Goal: Task Accomplishment & Management: Manage account settings

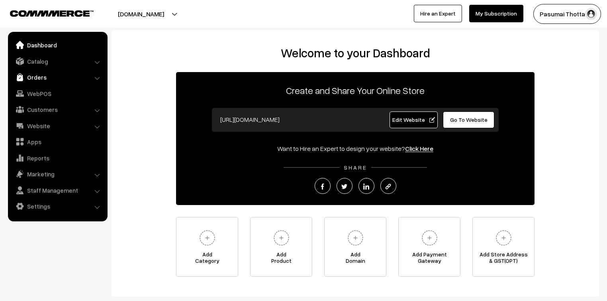
click at [22, 77] on img at bounding box center [20, 77] width 8 height 8
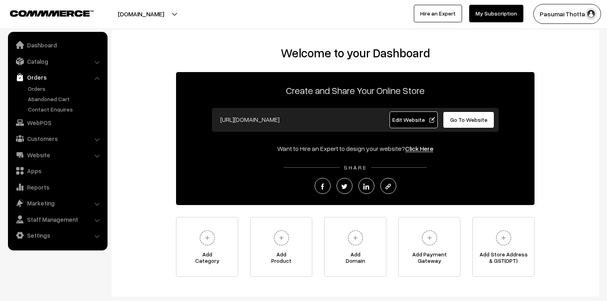
click at [24, 89] on ul "Orders" at bounding box center [58, 98] width 96 height 29
click at [35, 91] on link "Orders" at bounding box center [65, 88] width 79 height 8
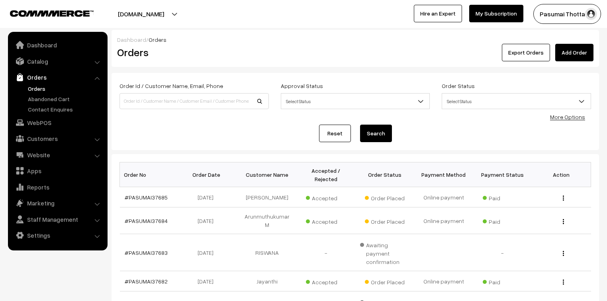
click at [568, 119] on link "More Options" at bounding box center [567, 116] width 35 height 7
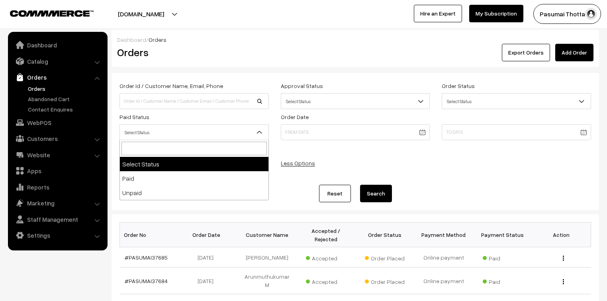
click at [163, 136] on span "Select Status" at bounding box center [194, 132] width 149 height 14
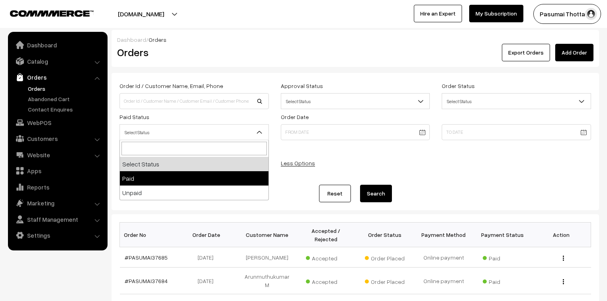
select select "1"
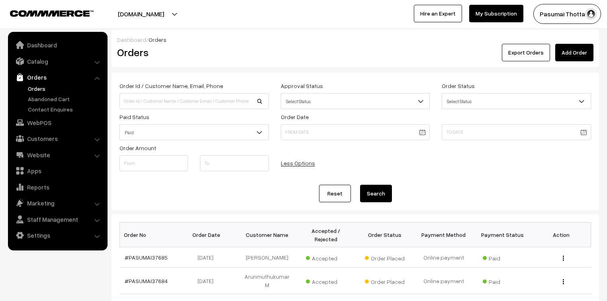
click at [362, 196] on button "Search" at bounding box center [376, 194] width 32 height 18
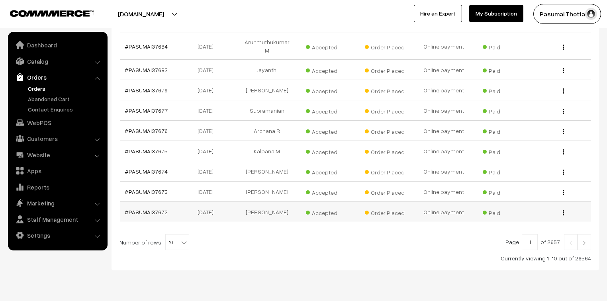
scroll to position [240, 0]
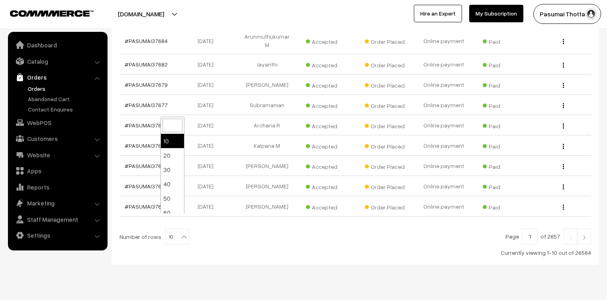
click at [178, 229] on span "10" at bounding box center [177, 237] width 23 height 16
select select "100"
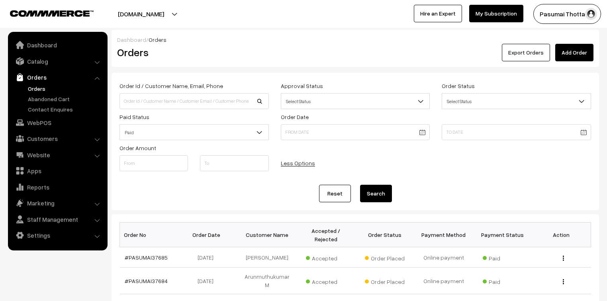
click at [516, 48] on button "Export Orders" at bounding box center [526, 53] width 48 height 18
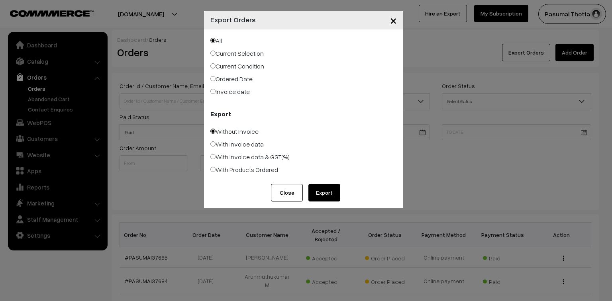
click at [243, 78] on label "Ordered Date" at bounding box center [231, 79] width 42 height 10
click at [215, 78] on input "Ordered Date" at bounding box center [212, 78] width 5 height 5
radio input "true"
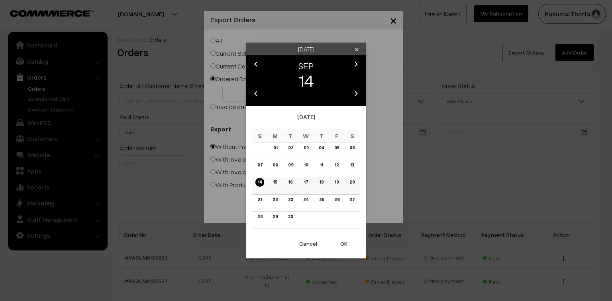
click at [258, 185] on link "14" at bounding box center [259, 182] width 9 height 8
click at [350, 166] on link "13" at bounding box center [352, 165] width 8 height 8
click at [336, 165] on link "12" at bounding box center [336, 165] width 9 height 8
click at [342, 244] on button "OK" at bounding box center [344, 244] width 32 height 18
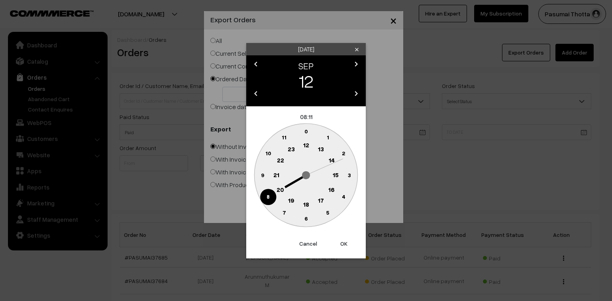
click at [342, 244] on button "OK" at bounding box center [344, 244] width 32 height 18
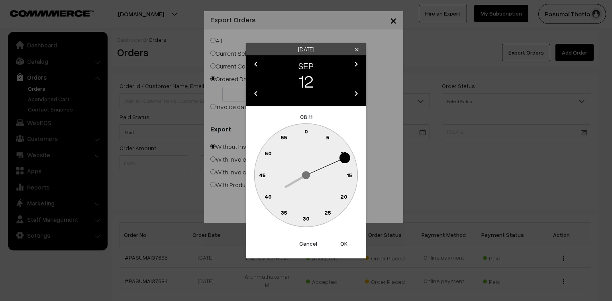
click at [342, 244] on button "OK" at bounding box center [344, 244] width 32 height 18
type input "12-09-2025"
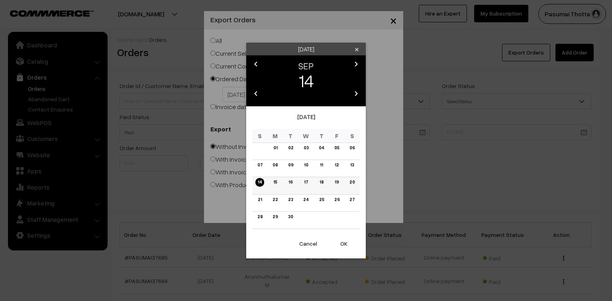
click at [253, 185] on td "14" at bounding box center [260, 185] width 16 height 17
click at [260, 184] on link "14" at bounding box center [259, 182] width 9 height 8
click at [345, 245] on button "OK" at bounding box center [344, 244] width 32 height 18
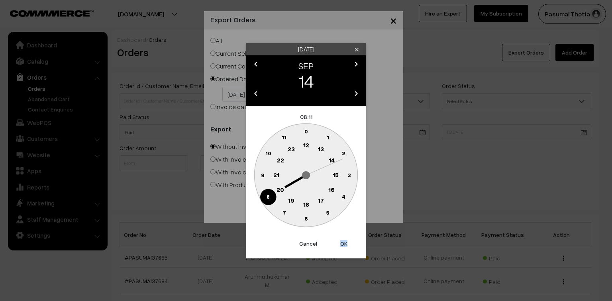
click at [345, 245] on button "OK" at bounding box center [344, 244] width 32 height 18
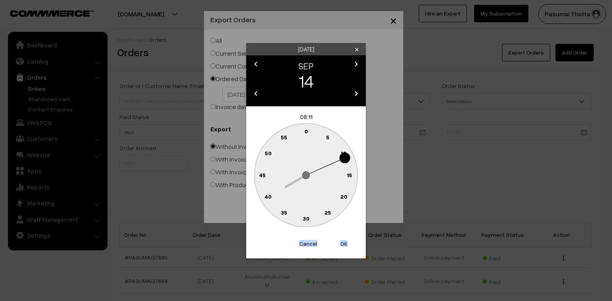
click at [345, 245] on button "OK" at bounding box center [344, 244] width 32 height 18
type input "14-09-2025"
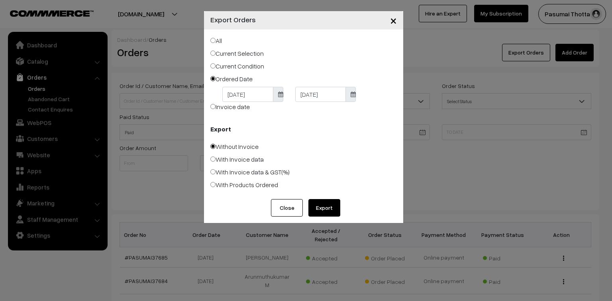
click at [327, 209] on button "Export" at bounding box center [324, 208] width 32 height 18
click at [301, 207] on button "Close" at bounding box center [287, 208] width 32 height 18
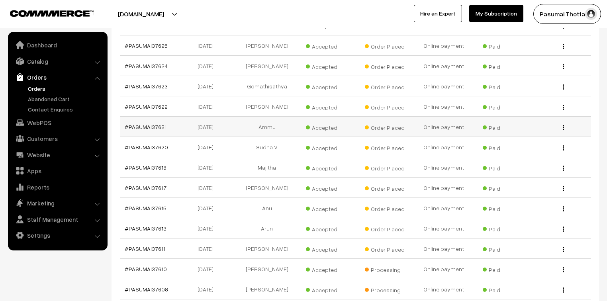
scroll to position [1019, 0]
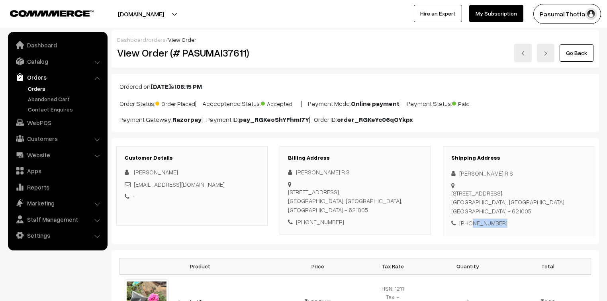
drag, startPoint x: 469, startPoint y: 221, endPoint x: 504, endPoint y: 225, distance: 34.8
click at [504, 225] on div "+91 6381222407" at bounding box center [518, 223] width 135 height 9
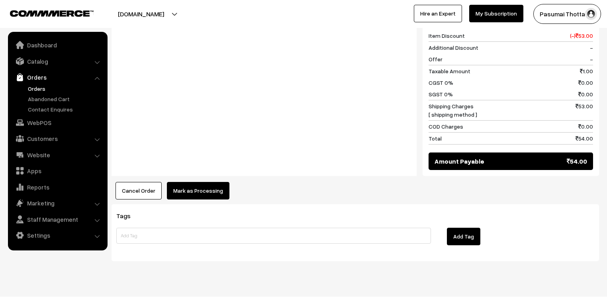
click at [200, 182] on button "Mark as Processing" at bounding box center [198, 191] width 63 height 18
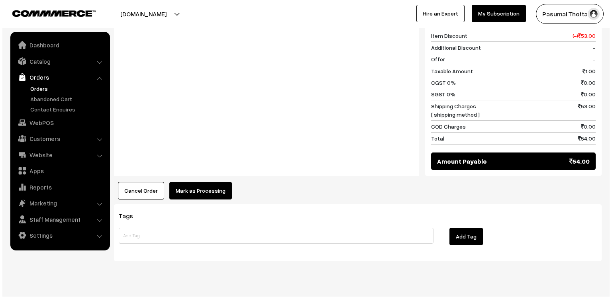
scroll to position [358, 0]
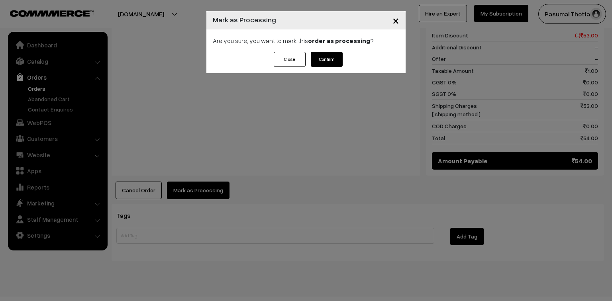
click at [336, 64] on button "Confirm" at bounding box center [327, 59] width 32 height 15
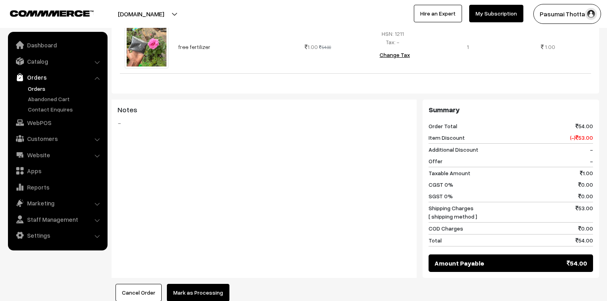
scroll to position [357, 0]
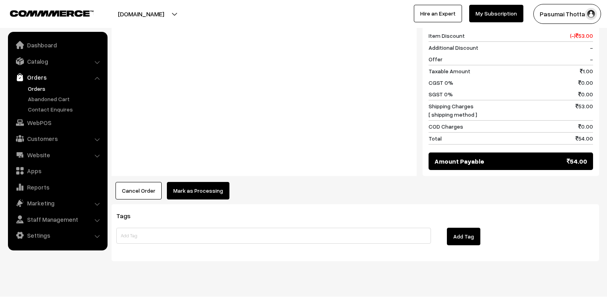
click at [217, 182] on button "Mark as Processing" at bounding box center [198, 191] width 63 height 18
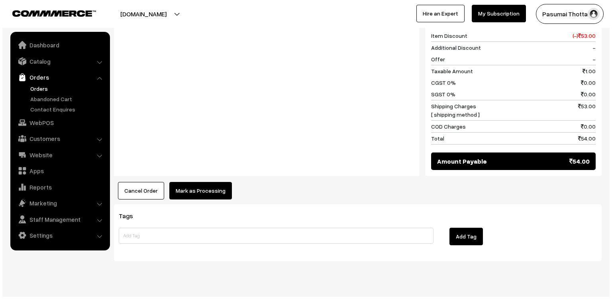
scroll to position [358, 0]
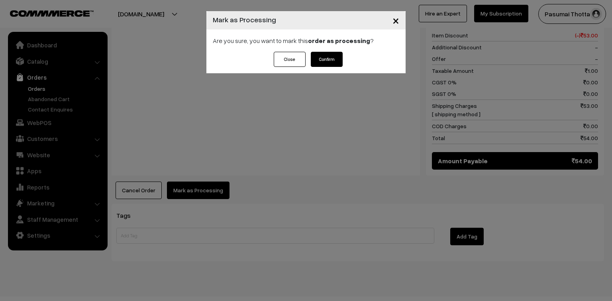
click at [312, 61] on button "Confirm" at bounding box center [327, 59] width 32 height 15
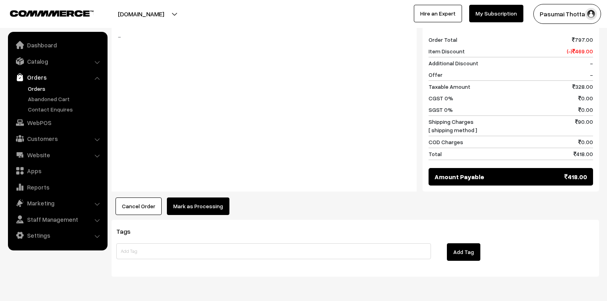
scroll to position [475, 0]
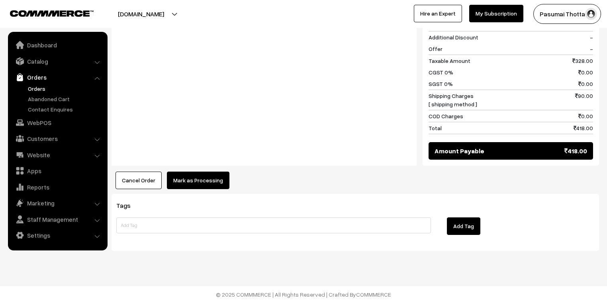
click at [206, 180] on button "Mark as Processing" at bounding box center [198, 181] width 63 height 18
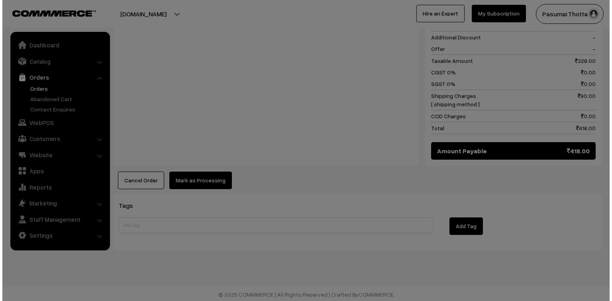
scroll to position [477, 0]
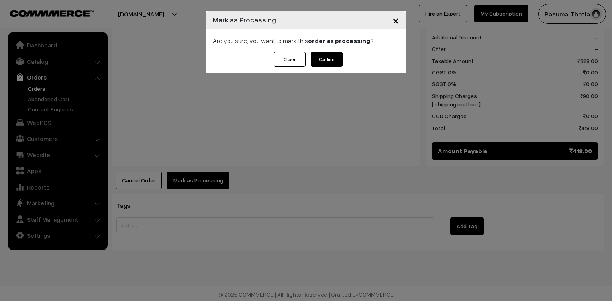
click at [322, 62] on button "Confirm" at bounding box center [327, 59] width 32 height 15
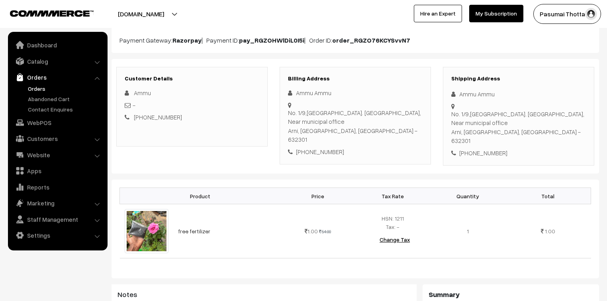
scroll to position [96, 0]
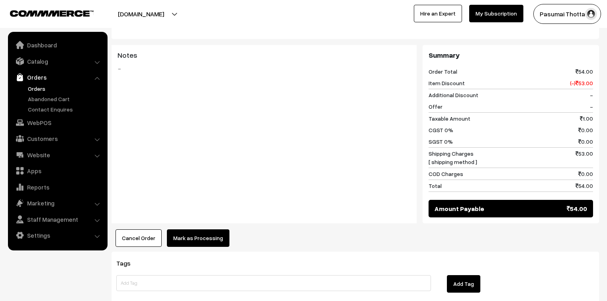
click at [207, 229] on button "Mark as Processing" at bounding box center [198, 238] width 63 height 18
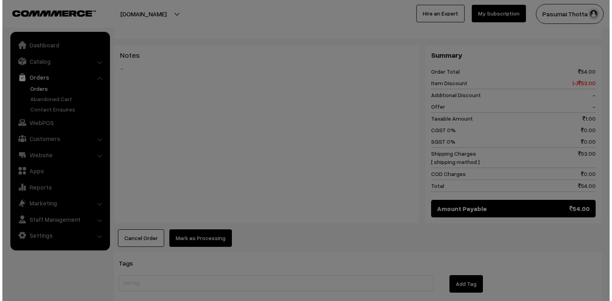
scroll to position [317, 0]
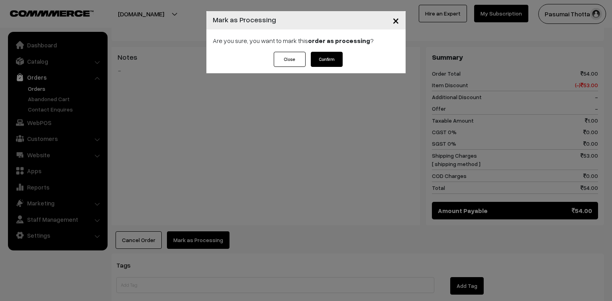
click at [328, 56] on button "Confirm" at bounding box center [327, 59] width 32 height 15
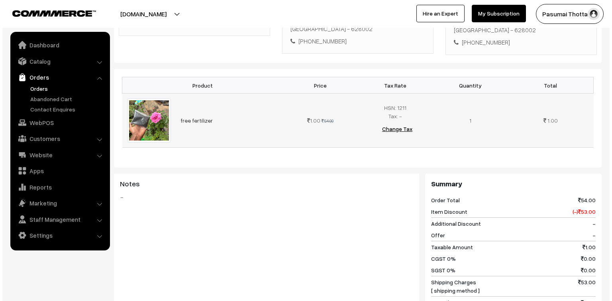
scroll to position [319, 0]
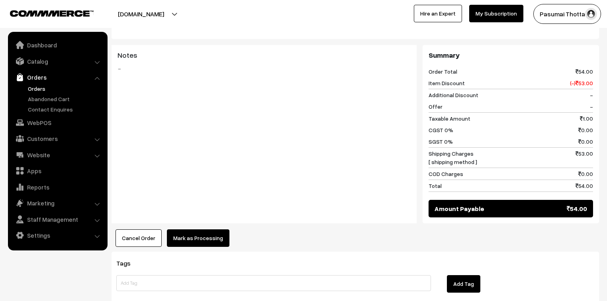
click at [198, 229] on button "Mark as Processing" at bounding box center [198, 238] width 63 height 18
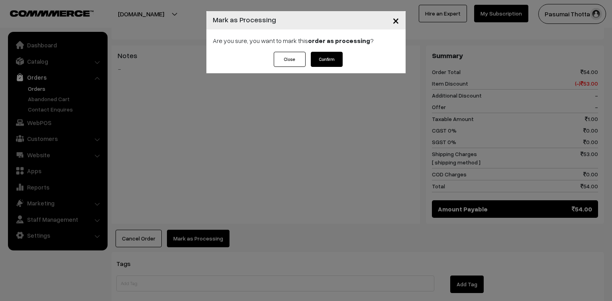
click at [325, 56] on button "Confirm" at bounding box center [327, 59] width 32 height 15
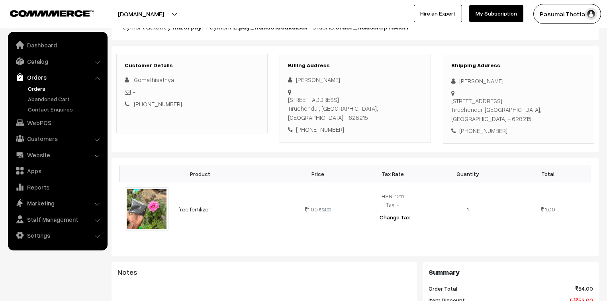
scroll to position [96, 0]
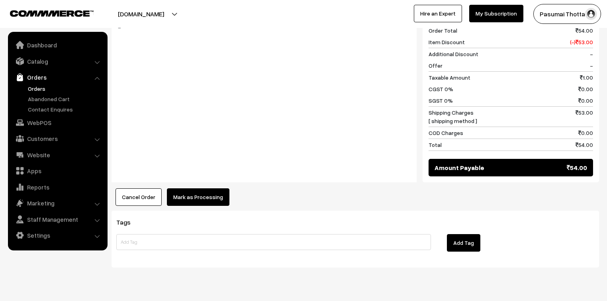
click at [219, 188] on button "Mark as Processing" at bounding box center [198, 197] width 63 height 18
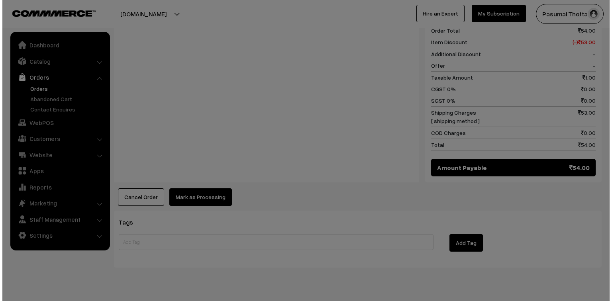
scroll to position [351, 0]
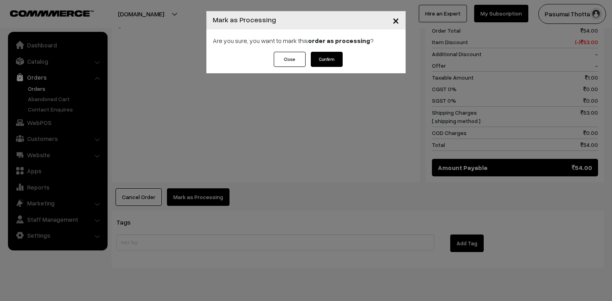
click at [334, 57] on button "Confirm" at bounding box center [327, 59] width 32 height 15
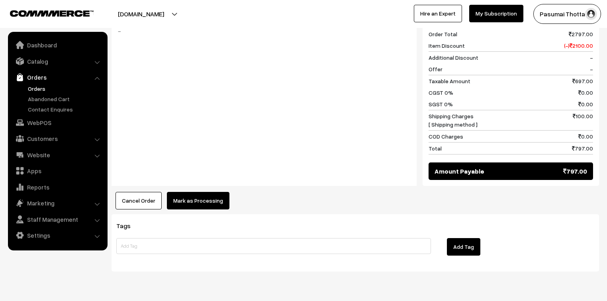
scroll to position [475, 0]
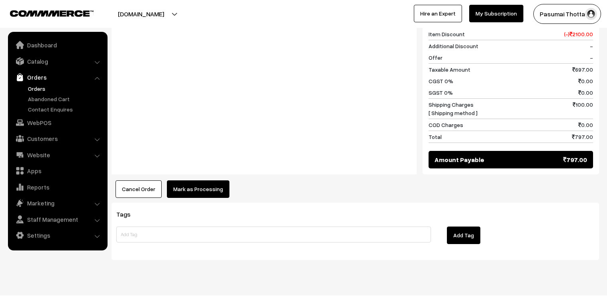
click at [227, 181] on div "Cancel Order × Cancel Order Are you sure, you want to cancel this order? Close …" at bounding box center [355, 189] width 487 height 18
click at [226, 180] on div "Cancel Order × Cancel Order Are you sure, you want to cancel this order? Close …" at bounding box center [355, 189] width 487 height 18
click at [178, 180] on button "Mark as Processing" at bounding box center [198, 189] width 63 height 18
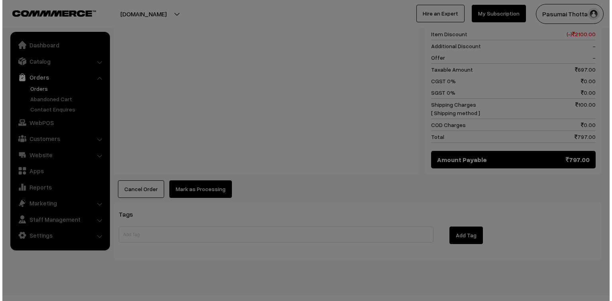
scroll to position [477, 0]
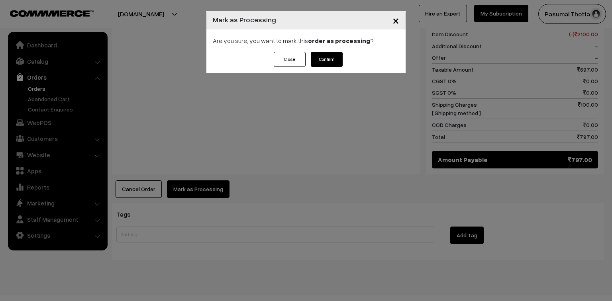
click at [327, 55] on button "Confirm" at bounding box center [327, 59] width 32 height 15
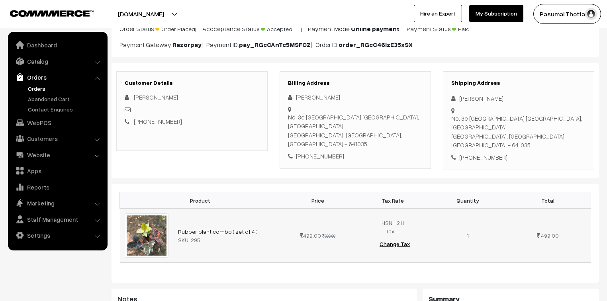
scroll to position [64, 0]
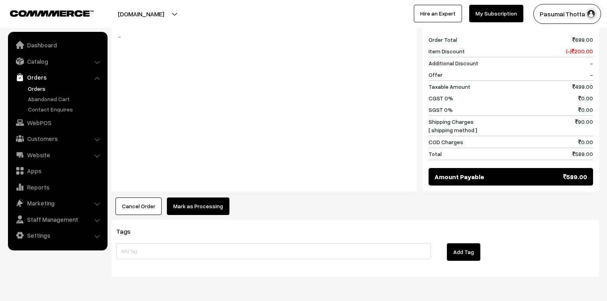
click at [200, 202] on button "Mark as Processing" at bounding box center [198, 207] width 63 height 18
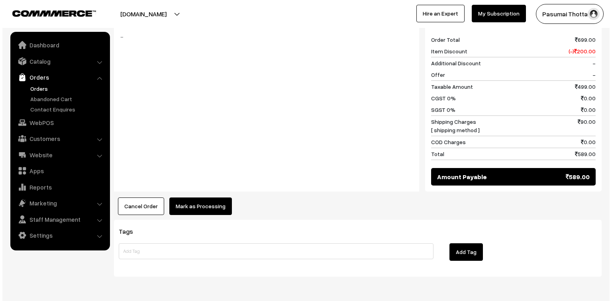
scroll to position [351, 0]
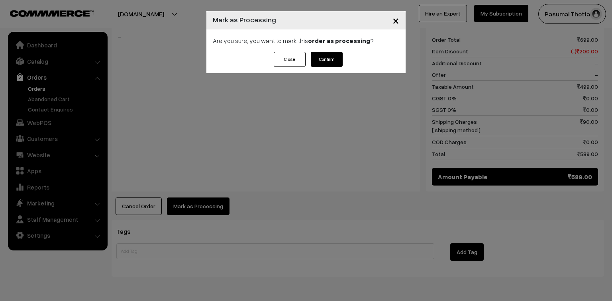
click at [315, 56] on button "Confirm" at bounding box center [327, 59] width 32 height 15
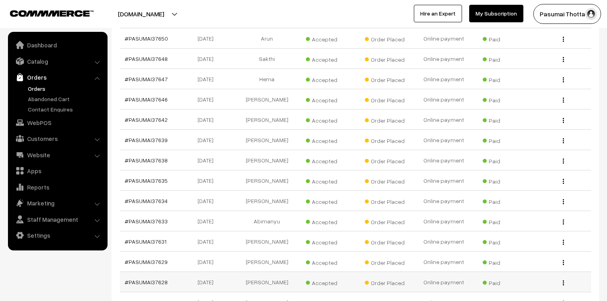
scroll to position [828, 0]
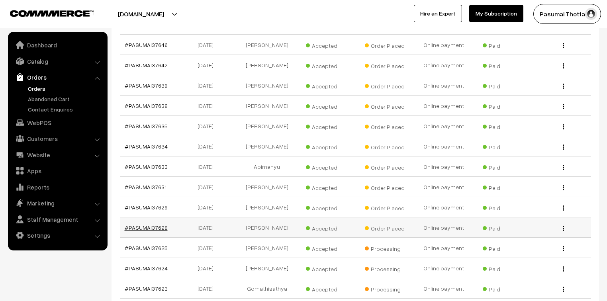
drag, startPoint x: 156, startPoint y: 207, endPoint x: 153, endPoint y: 210, distance: 5.1
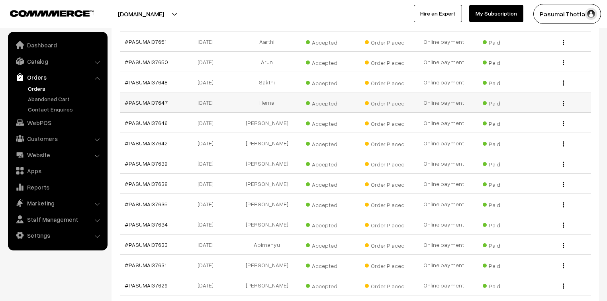
scroll to position [733, 0]
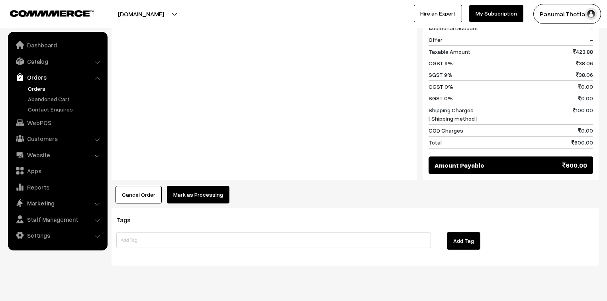
scroll to position [444, 0]
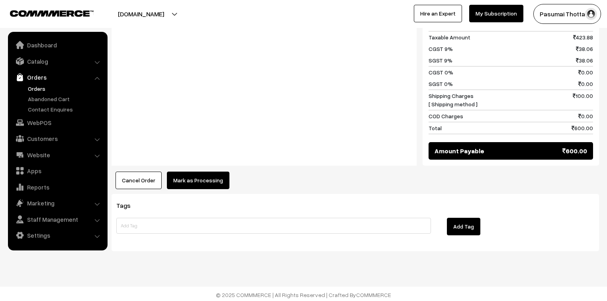
click at [188, 182] on button "Mark as Processing" at bounding box center [198, 181] width 63 height 18
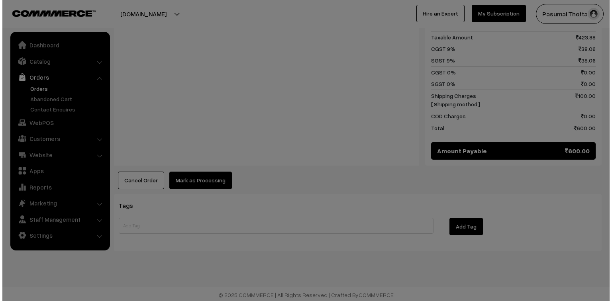
scroll to position [446, 0]
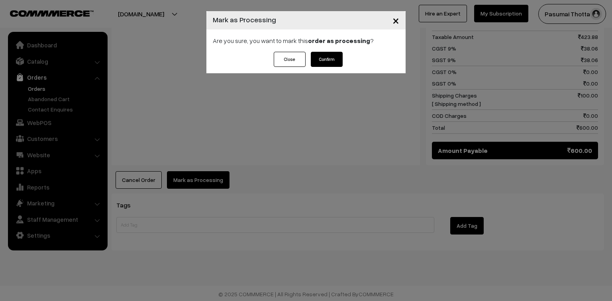
click at [321, 60] on button "Confirm" at bounding box center [327, 59] width 32 height 15
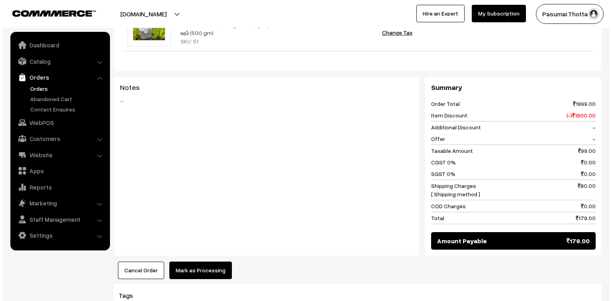
scroll to position [287, 0]
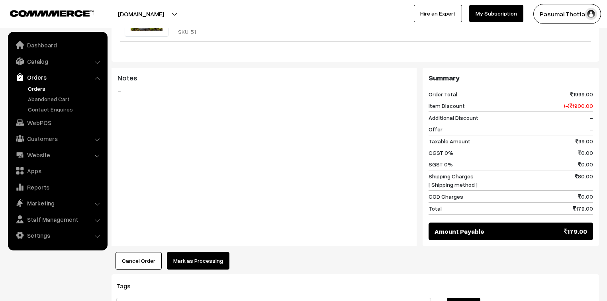
click at [200, 239] on div "Product Price Tax Rate Quantity Total Plant boost Fertilizer / all plant boost …" at bounding box center [355, 116] width 487 height 306
click at [203, 255] on button "Mark as Processing" at bounding box center [198, 261] width 63 height 18
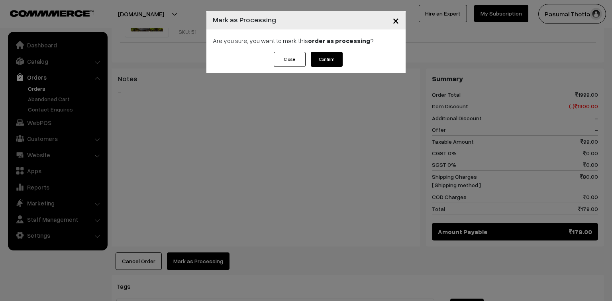
click at [322, 60] on button "Confirm" at bounding box center [327, 59] width 32 height 15
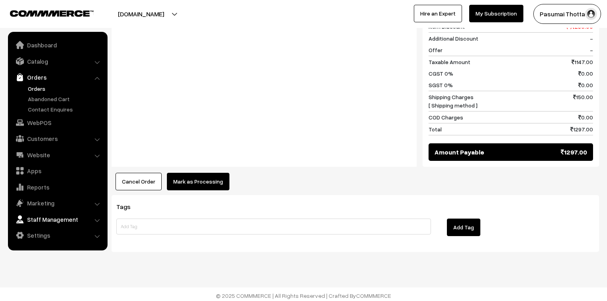
scroll to position [493, 0]
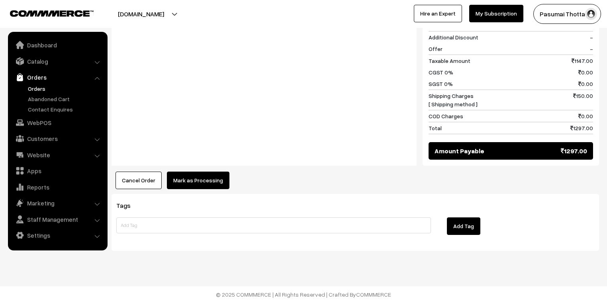
click at [195, 175] on button "Mark as Processing" at bounding box center [198, 181] width 63 height 18
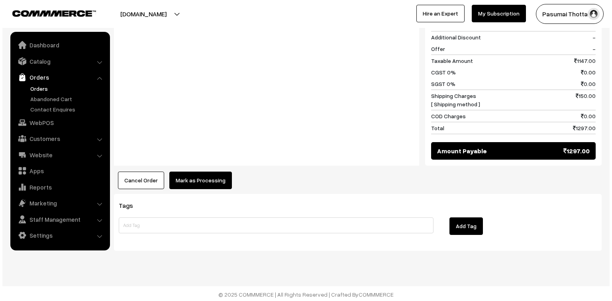
scroll to position [495, 0]
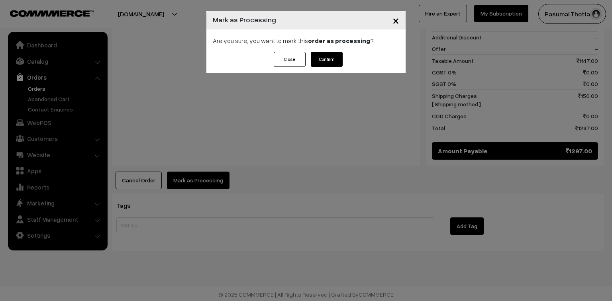
click at [340, 60] on button "Confirm" at bounding box center [327, 59] width 32 height 15
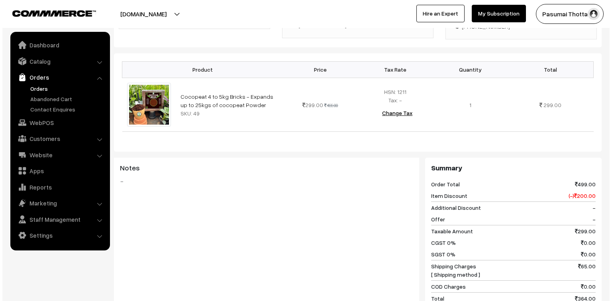
scroll to position [287, 0]
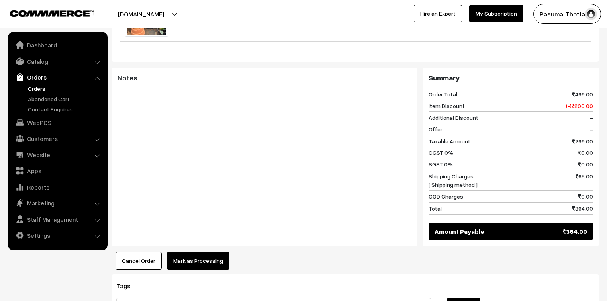
click at [210, 252] on button "Mark as Processing" at bounding box center [198, 261] width 63 height 18
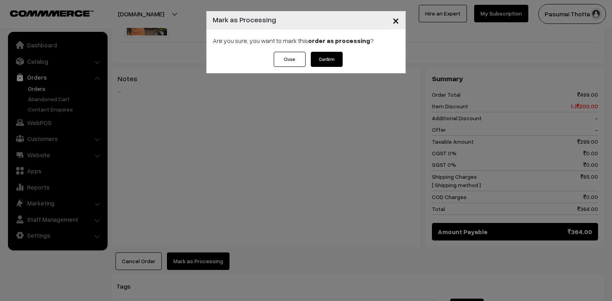
click at [334, 61] on button "Confirm" at bounding box center [327, 59] width 32 height 15
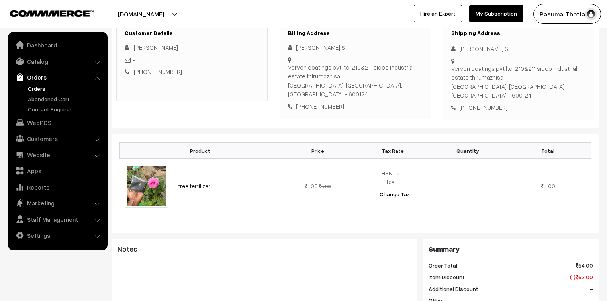
scroll to position [127, 0]
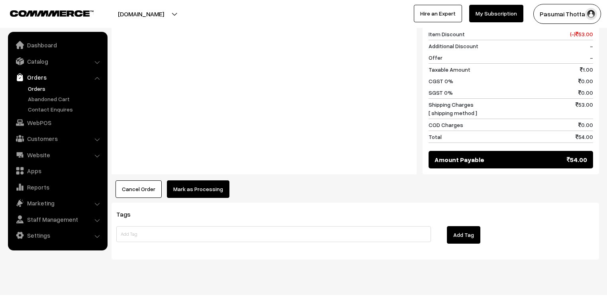
click at [213, 180] on button "Mark as Processing" at bounding box center [198, 189] width 63 height 18
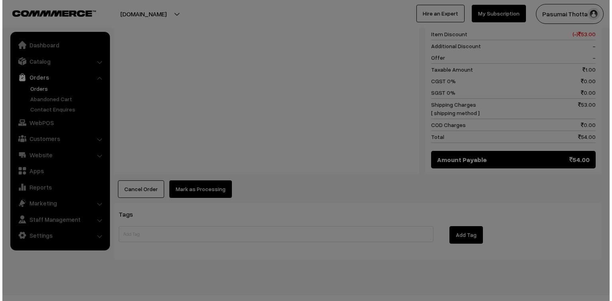
scroll to position [368, 0]
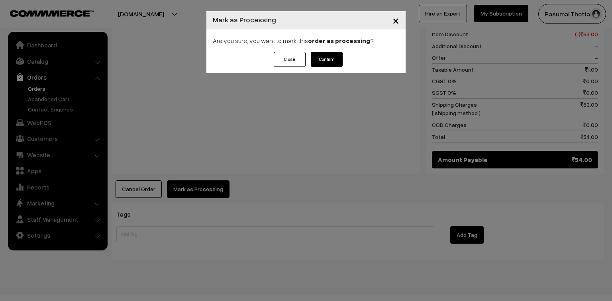
click at [328, 61] on button "Confirm" at bounding box center [327, 59] width 32 height 15
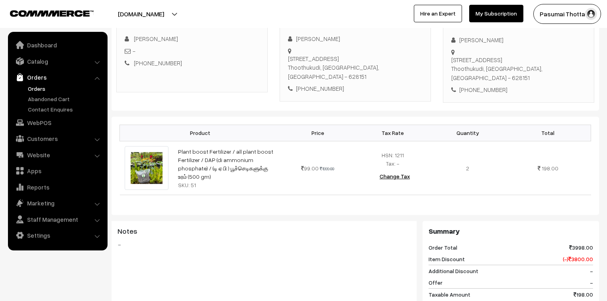
scroll to position [357, 0]
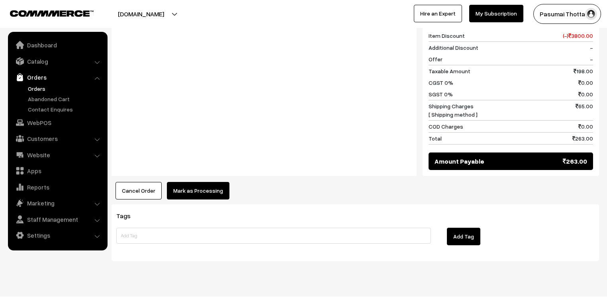
click at [196, 165] on div "Product Price Tax Rate Quantity Total Plant boost Fertilizer / all plant boost …" at bounding box center [355, 46] width 487 height 306
click at [197, 182] on button "Mark as Processing" at bounding box center [198, 191] width 63 height 18
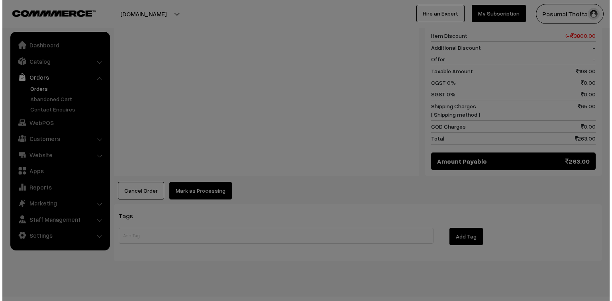
scroll to position [358, 0]
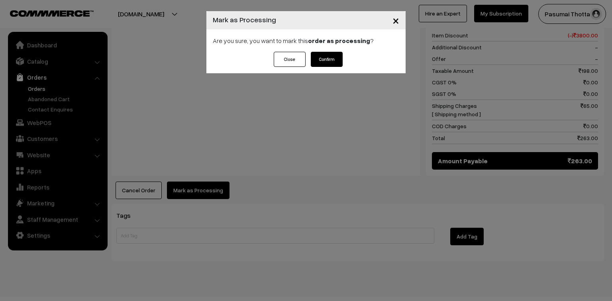
click at [315, 55] on button "Confirm" at bounding box center [327, 59] width 32 height 15
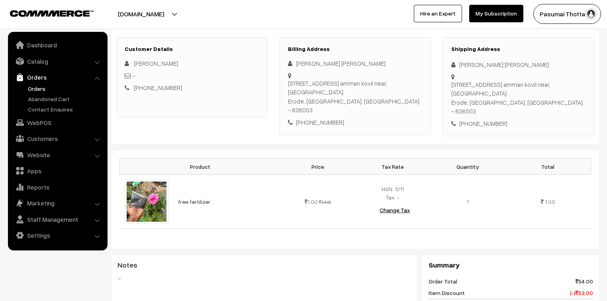
scroll to position [127, 0]
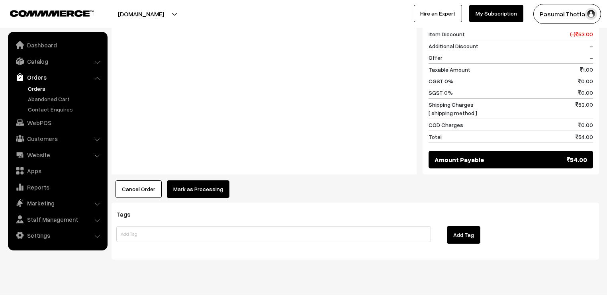
click at [211, 180] on button "Mark as Processing" at bounding box center [198, 189] width 63 height 18
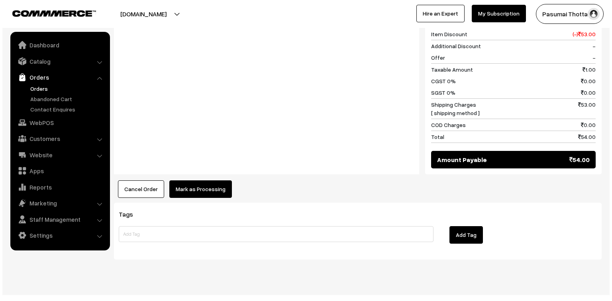
scroll to position [368, 0]
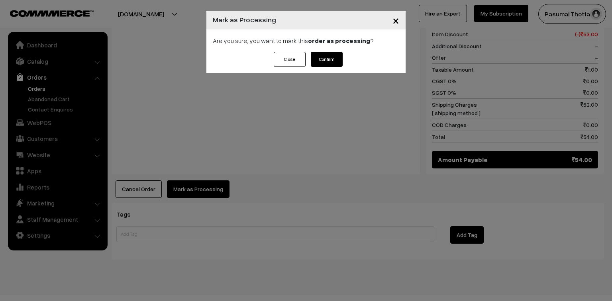
click at [317, 65] on button "Confirm" at bounding box center [327, 59] width 32 height 15
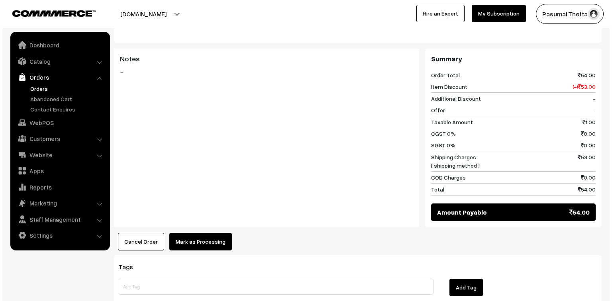
scroll to position [319, 0]
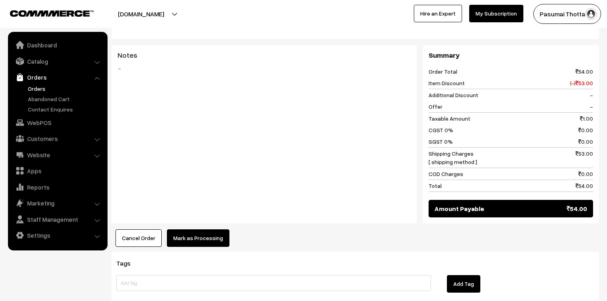
click at [171, 229] on button "Mark as Processing" at bounding box center [198, 238] width 63 height 18
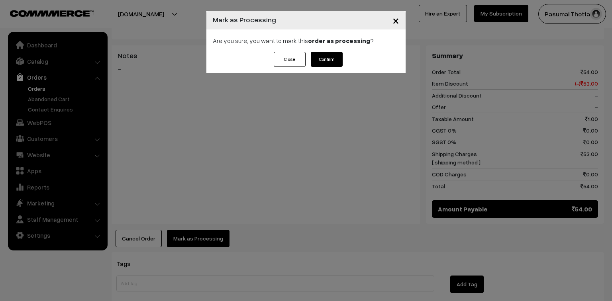
click at [320, 57] on button "Confirm" at bounding box center [327, 59] width 32 height 15
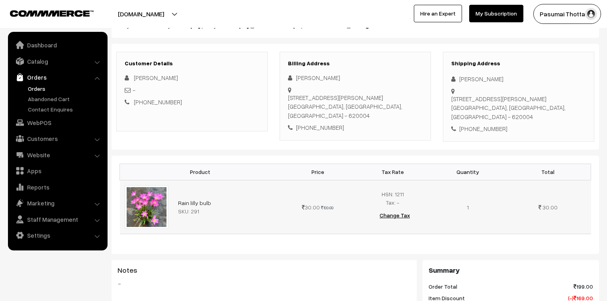
scroll to position [127, 0]
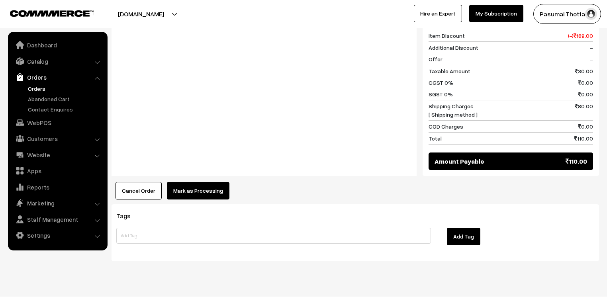
click at [183, 183] on button "Mark as Processing" at bounding box center [198, 191] width 63 height 18
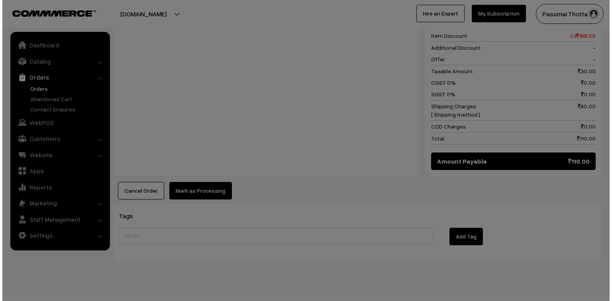
scroll to position [358, 0]
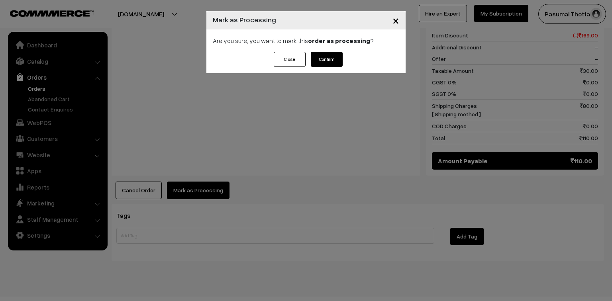
click at [334, 59] on button "Confirm" at bounding box center [327, 59] width 32 height 15
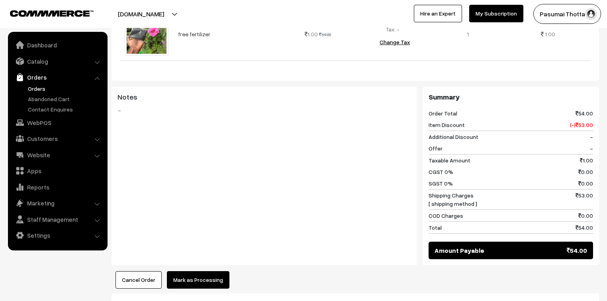
scroll to position [350, 0]
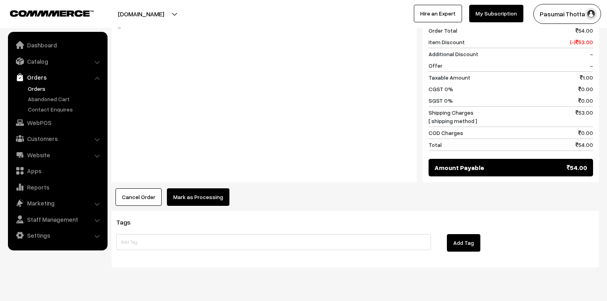
click at [184, 174] on div "Product Price Tax Rate Quantity Total free fertilizer 1.00 54.00" at bounding box center [355, 53] width 487 height 306
click at [186, 188] on button "Mark as Processing" at bounding box center [198, 197] width 63 height 18
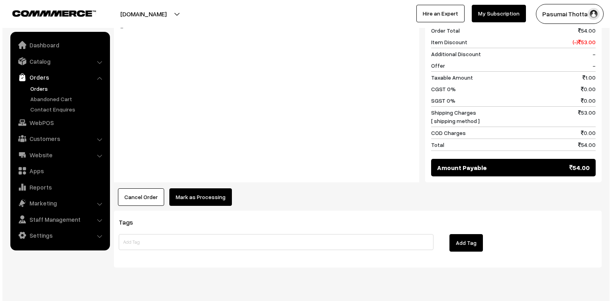
scroll to position [351, 0]
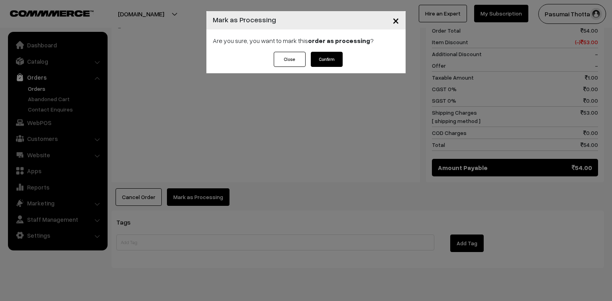
click at [341, 62] on button "Confirm" at bounding box center [327, 59] width 32 height 15
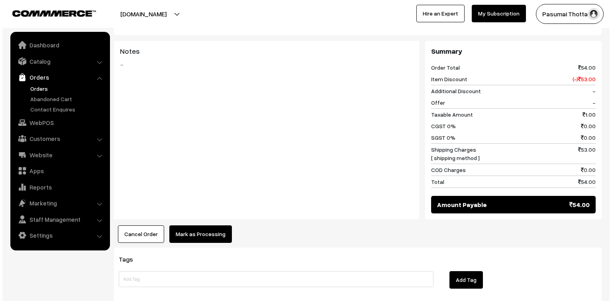
scroll to position [319, 0]
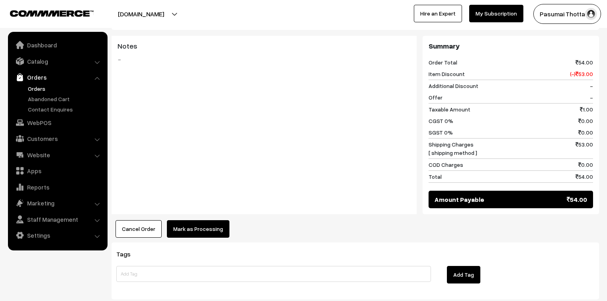
click at [212, 220] on button "Mark as Processing" at bounding box center [198, 229] width 63 height 18
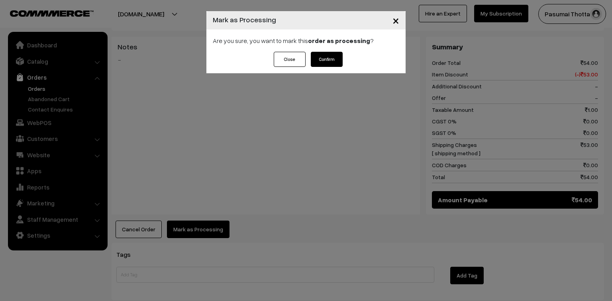
click at [325, 61] on button "Confirm" at bounding box center [327, 59] width 32 height 15
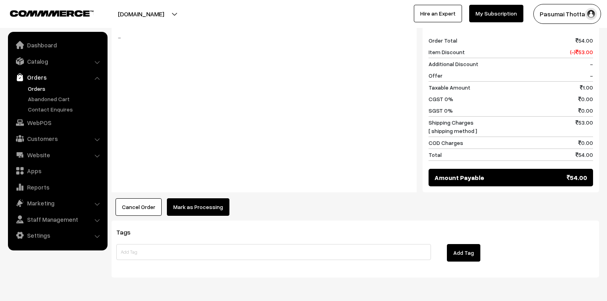
scroll to position [357, 0]
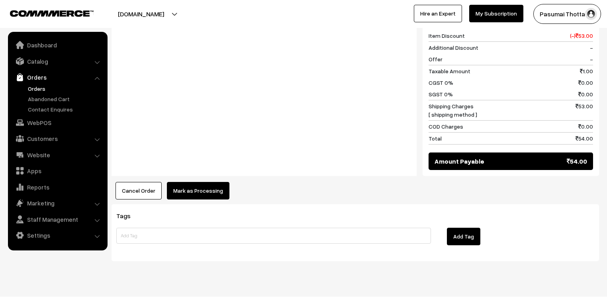
click at [209, 183] on button "Mark as Processing" at bounding box center [198, 191] width 63 height 18
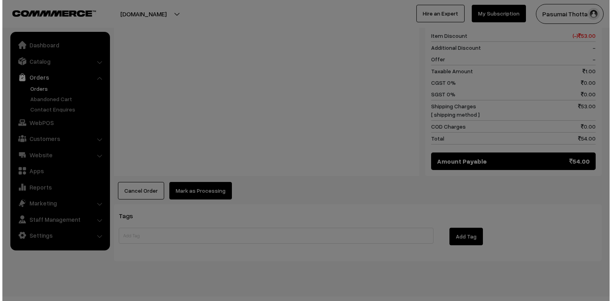
scroll to position [358, 0]
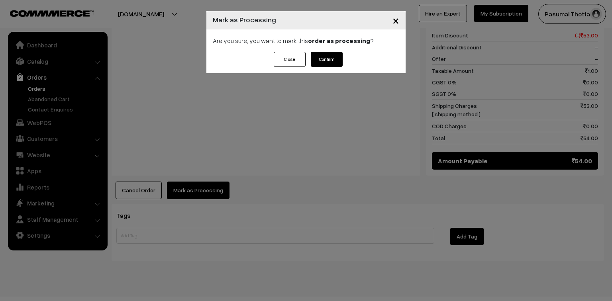
click at [325, 57] on button "Confirm" at bounding box center [327, 59] width 32 height 15
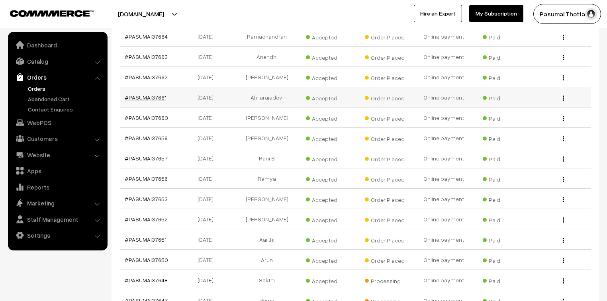
scroll to position [542, 0]
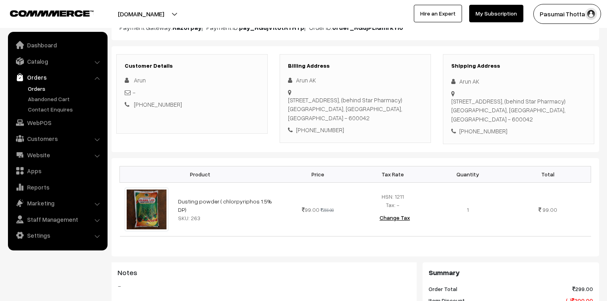
scroll to position [96, 0]
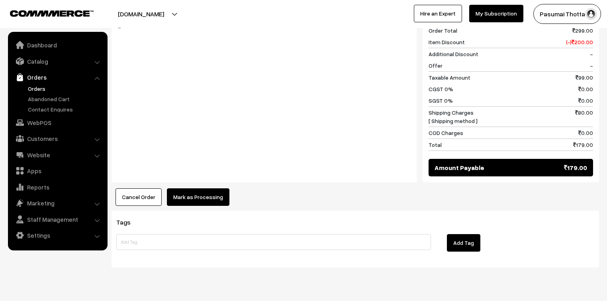
click at [212, 198] on button "Mark as Processing" at bounding box center [198, 197] width 63 height 18
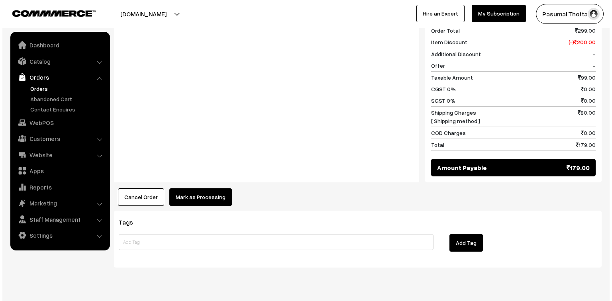
scroll to position [351, 0]
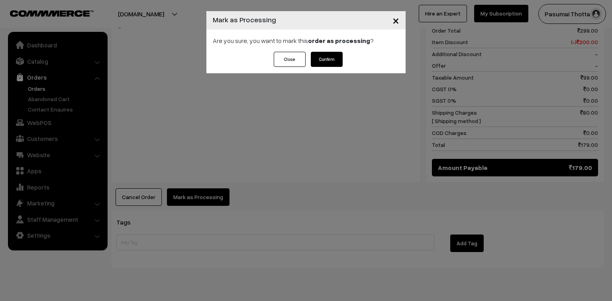
click at [337, 61] on button "Confirm" at bounding box center [327, 59] width 32 height 15
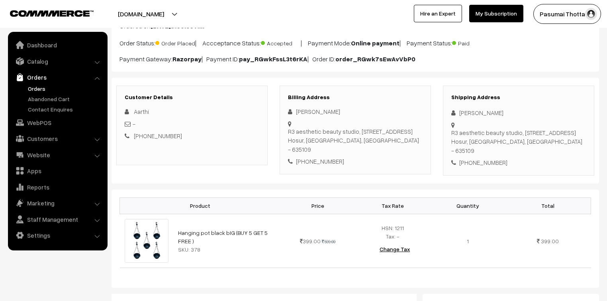
scroll to position [96, 0]
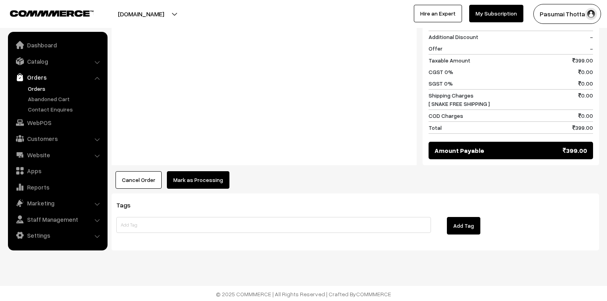
click at [223, 177] on button "Mark as Processing" at bounding box center [198, 180] width 63 height 18
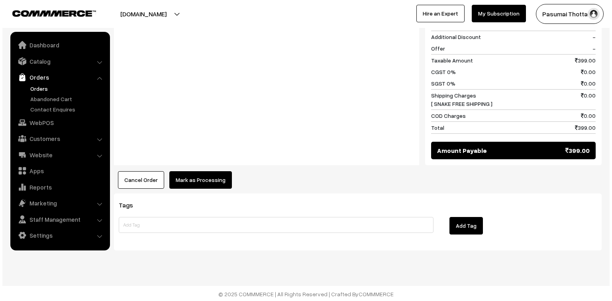
scroll to position [368, 0]
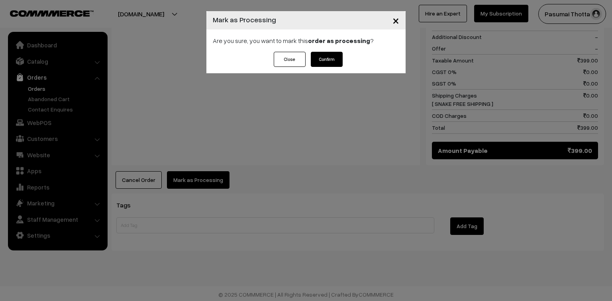
click at [320, 61] on button "Confirm" at bounding box center [327, 59] width 32 height 15
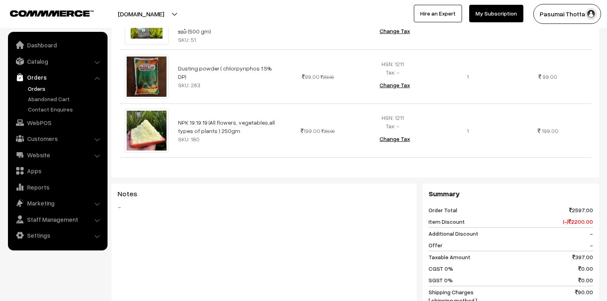
scroll to position [287, 0]
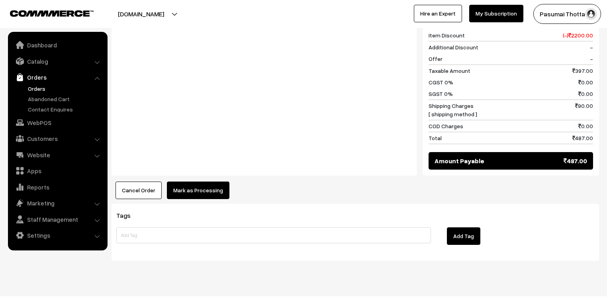
click at [184, 182] on button "Mark as Processing" at bounding box center [198, 191] width 63 height 18
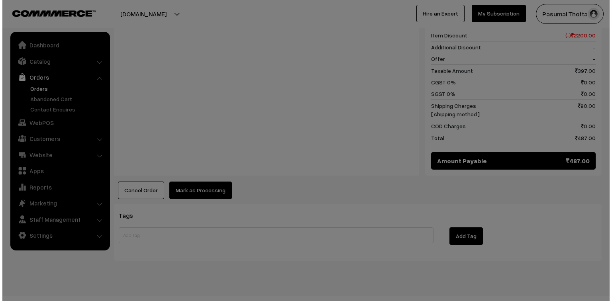
scroll to position [467, 0]
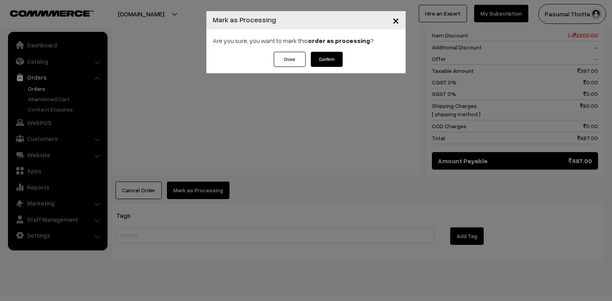
click at [336, 62] on button "Confirm" at bounding box center [327, 59] width 32 height 15
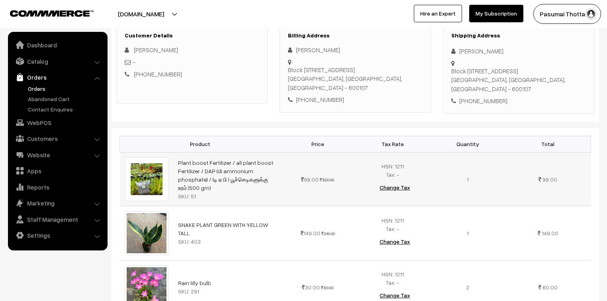
scroll to position [96, 0]
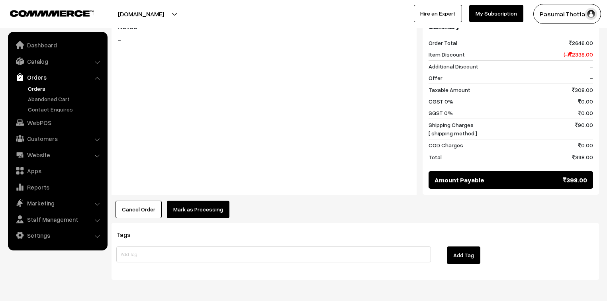
click at [220, 201] on button "Mark as Processing" at bounding box center [198, 210] width 63 height 18
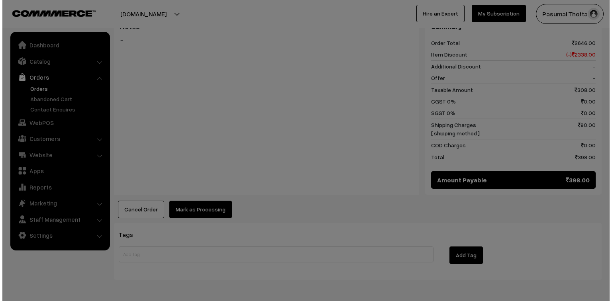
scroll to position [448, 0]
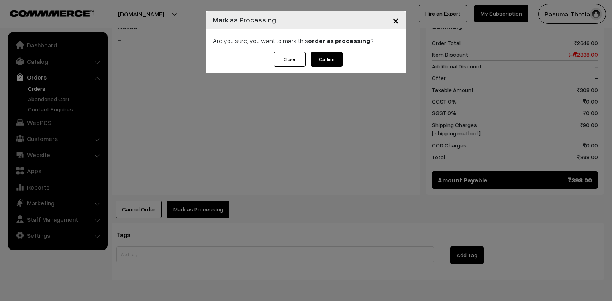
click at [323, 61] on button "Confirm" at bounding box center [327, 59] width 32 height 15
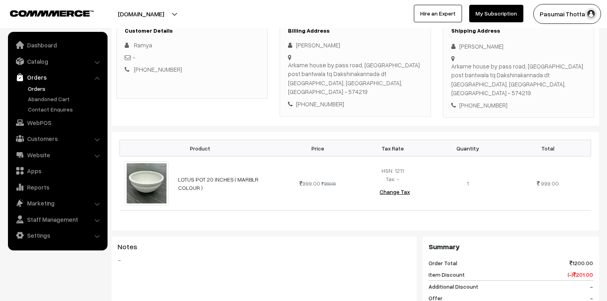
scroll to position [127, 0]
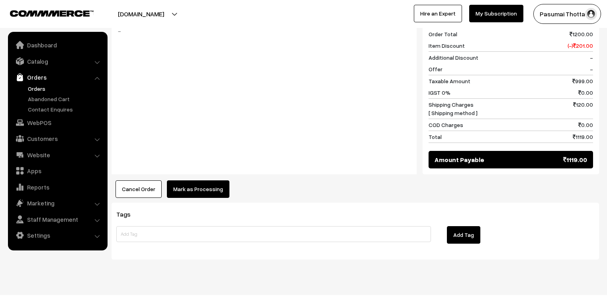
click at [210, 180] on button "Mark as Processing" at bounding box center [198, 189] width 63 height 18
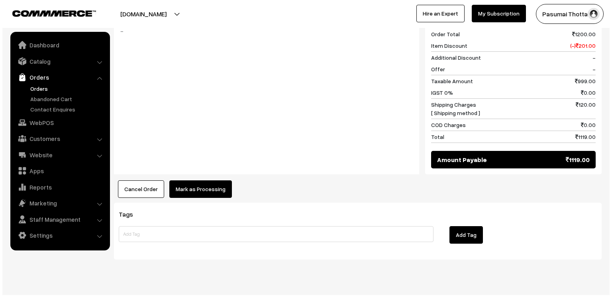
scroll to position [356, 0]
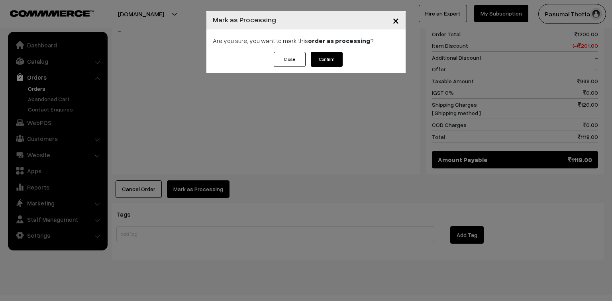
click at [328, 62] on button "Confirm" at bounding box center [327, 59] width 32 height 15
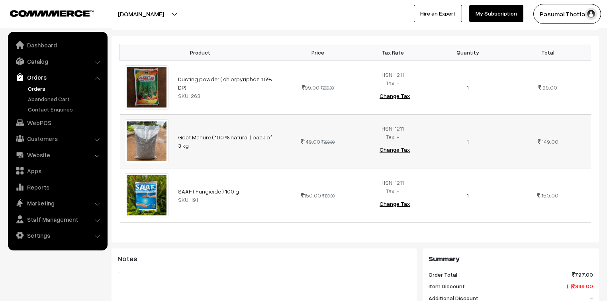
scroll to position [127, 0]
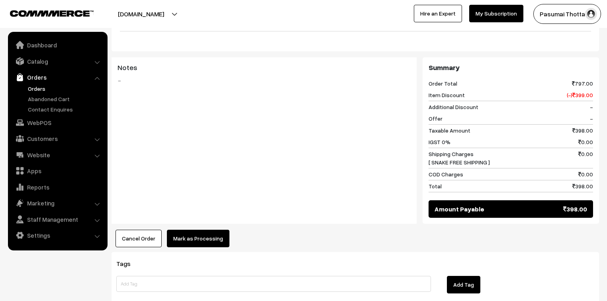
click at [184, 230] on button "Mark as Processing" at bounding box center [198, 239] width 63 height 18
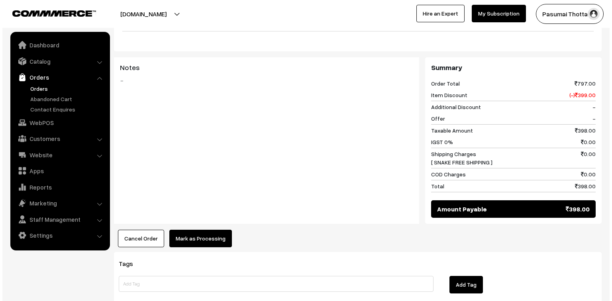
scroll to position [415, 0]
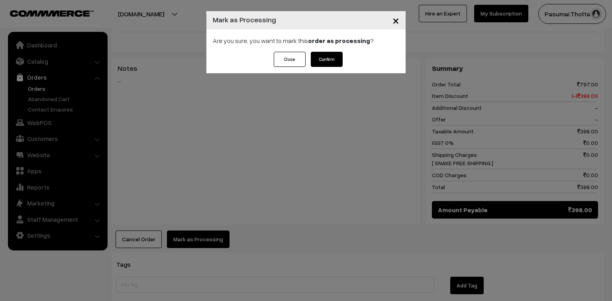
click at [327, 61] on button "Confirm" at bounding box center [327, 59] width 32 height 15
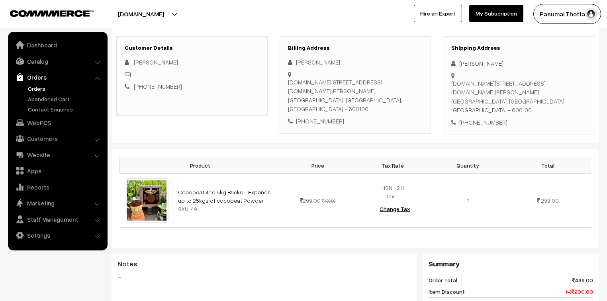
scroll to position [64, 0]
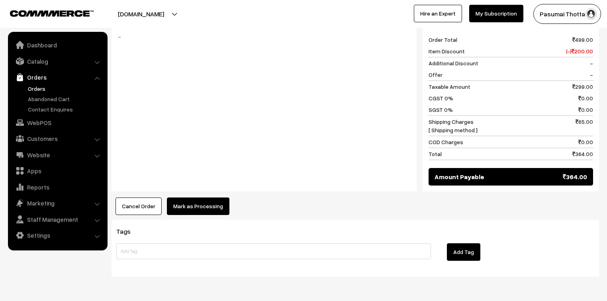
click at [180, 198] on button "Mark as Processing" at bounding box center [198, 207] width 63 height 18
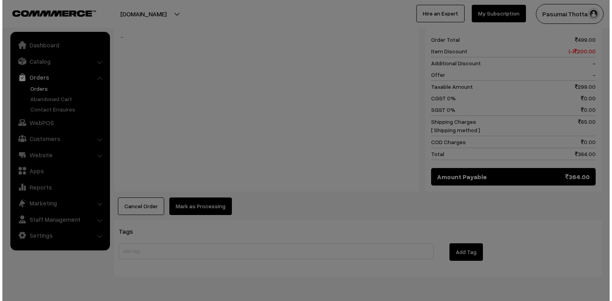
scroll to position [351, 0]
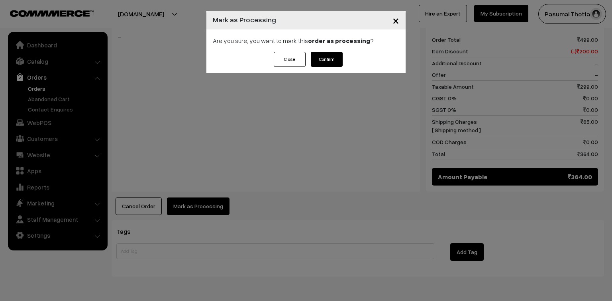
click at [330, 64] on button "Confirm" at bounding box center [327, 59] width 32 height 15
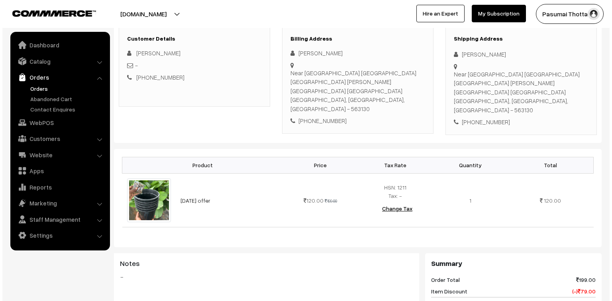
scroll to position [287, 0]
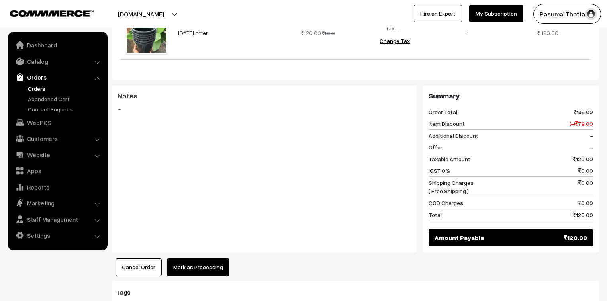
click at [206, 258] on button "Mark as Processing" at bounding box center [198, 267] width 63 height 18
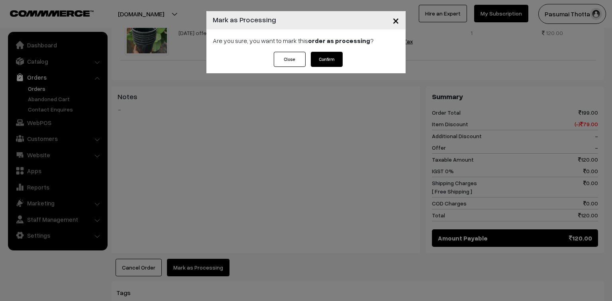
click at [344, 52] on div "Close Confirm" at bounding box center [305, 63] width 199 height 22
click at [342, 60] on button "Confirm" at bounding box center [327, 59] width 32 height 15
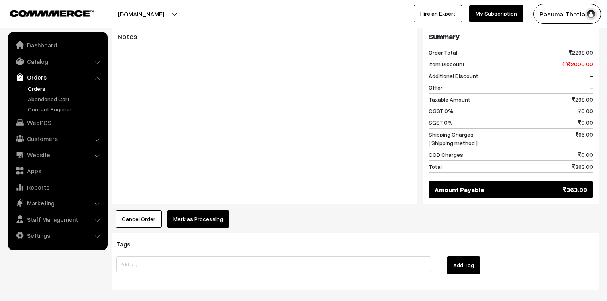
scroll to position [413, 0]
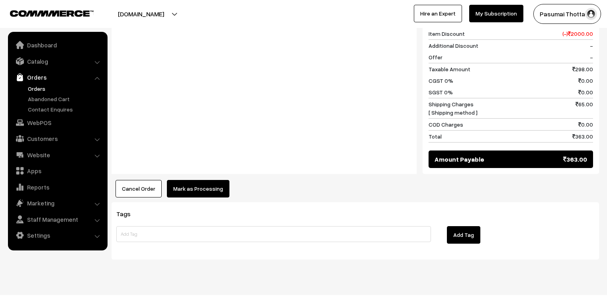
click at [189, 180] on button "Mark as Processing" at bounding box center [198, 189] width 63 height 18
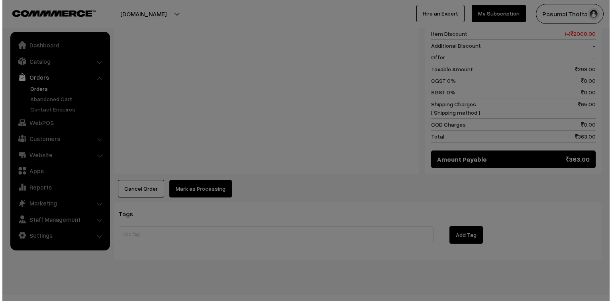
scroll to position [412, 0]
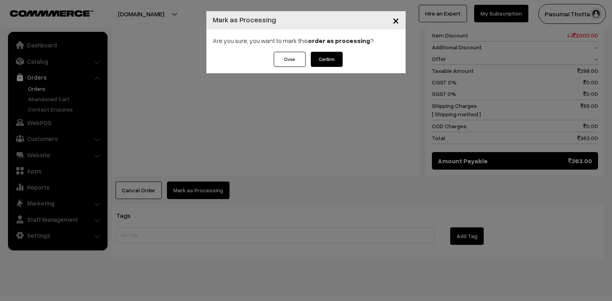
click at [328, 57] on button "Confirm" at bounding box center [327, 59] width 32 height 15
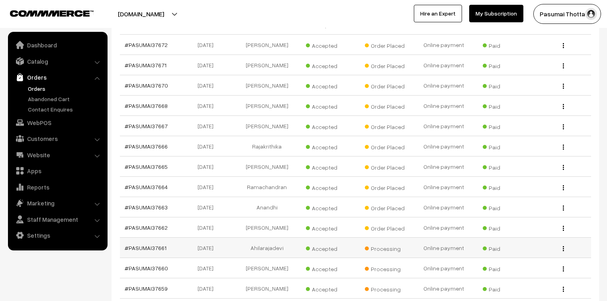
scroll to position [382, 0]
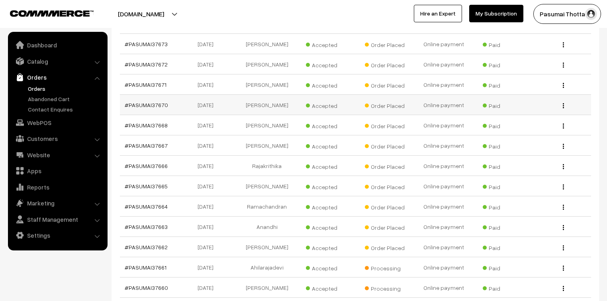
drag, startPoint x: 154, startPoint y: 87, endPoint x: 172, endPoint y: 90, distance: 18.6
click at [172, 95] on td "#PASUMAI37670" at bounding box center [149, 105] width 59 height 20
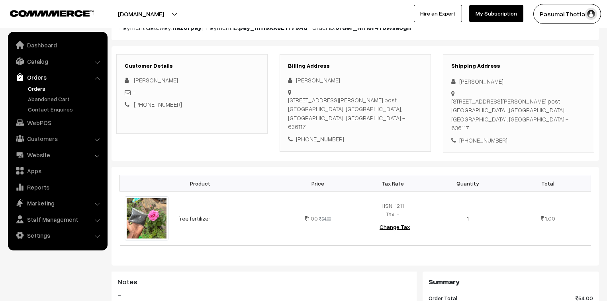
scroll to position [96, 0]
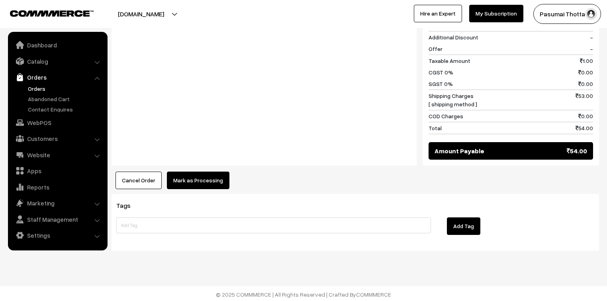
click at [201, 180] on button "Mark as Processing" at bounding box center [198, 181] width 63 height 18
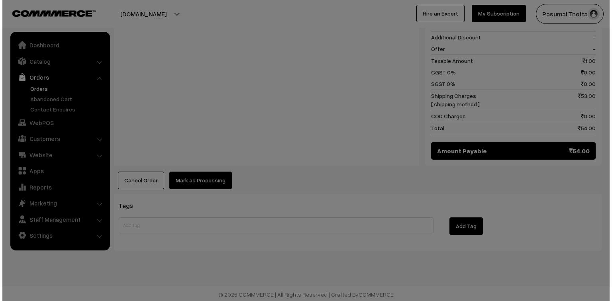
scroll to position [377, 0]
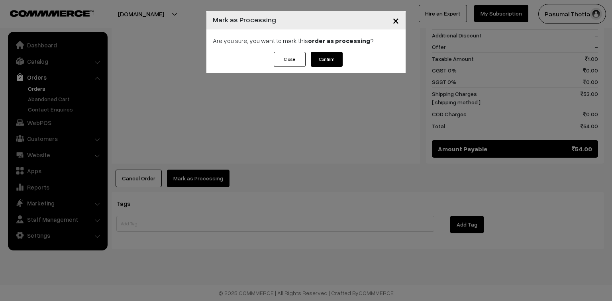
drag, startPoint x: 338, startPoint y: 56, endPoint x: 332, endPoint y: 56, distance: 6.0
click at [338, 56] on button "Confirm" at bounding box center [327, 59] width 32 height 15
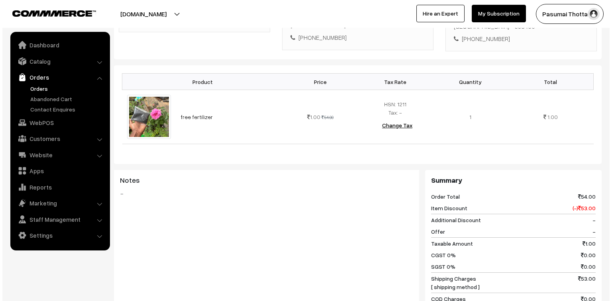
scroll to position [319, 0]
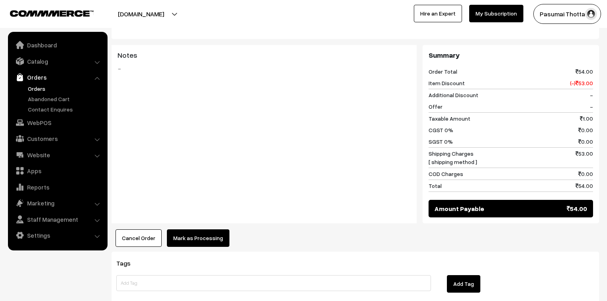
click at [205, 231] on button "Mark as Processing" at bounding box center [198, 238] width 63 height 18
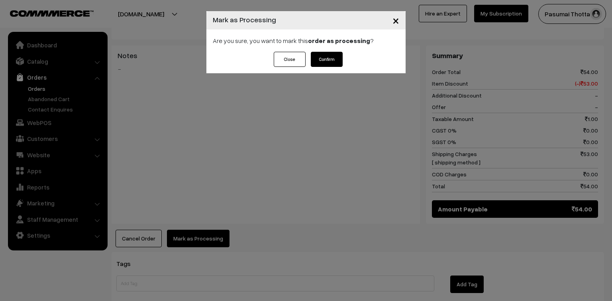
click at [335, 57] on button "Confirm" at bounding box center [327, 59] width 32 height 15
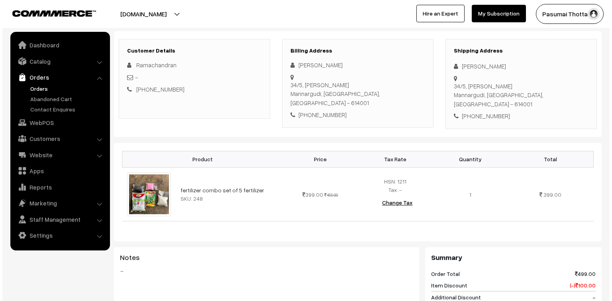
scroll to position [319, 0]
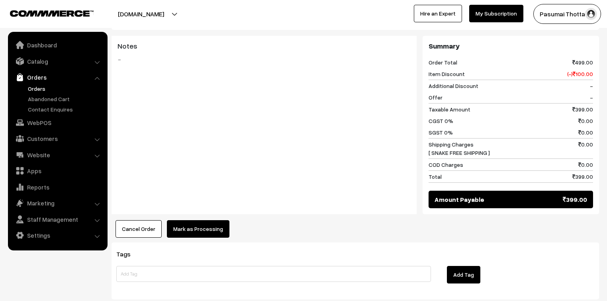
drag, startPoint x: 196, startPoint y: 203, endPoint x: 196, endPoint y: 210, distance: 6.8
click at [196, 206] on div "Product Price Tax Rate Quantity Total fertilizer combo set of 5 fertilizer SKU:…" at bounding box center [355, 85] width 487 height 306
click at [196, 220] on button "Mark as Processing" at bounding box center [198, 229] width 63 height 18
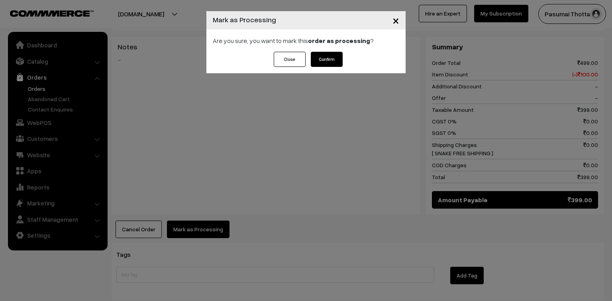
click at [336, 60] on button "Confirm" at bounding box center [327, 59] width 32 height 15
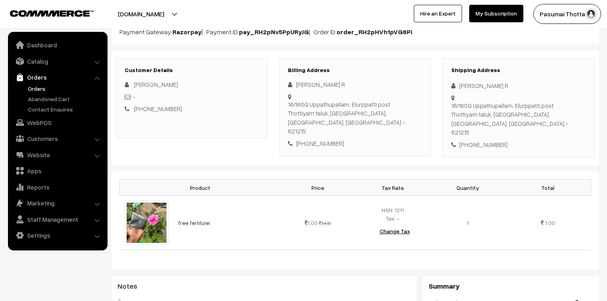
scroll to position [96, 0]
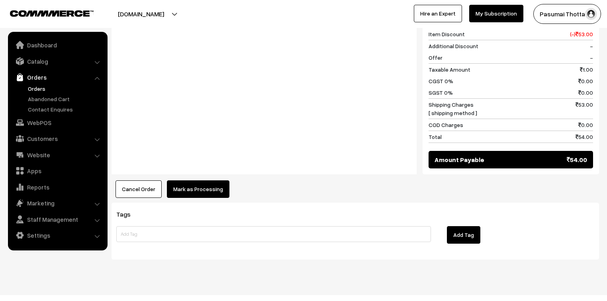
click at [214, 180] on button "Mark as Processing" at bounding box center [198, 189] width 63 height 18
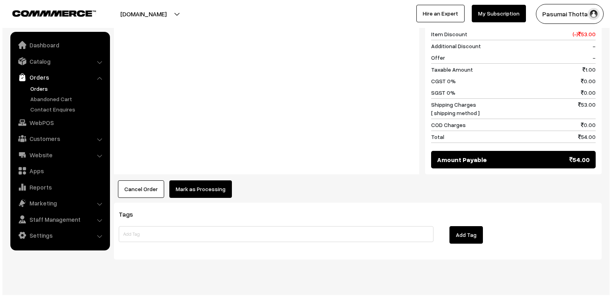
scroll to position [368, 0]
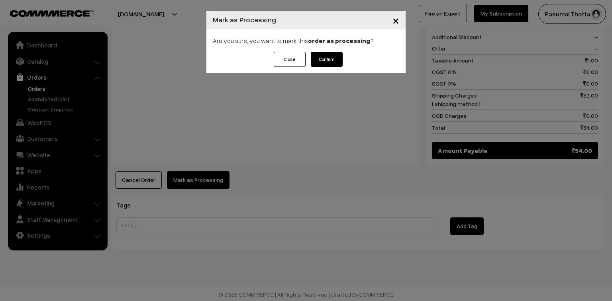
click at [323, 62] on button "Confirm" at bounding box center [327, 59] width 32 height 15
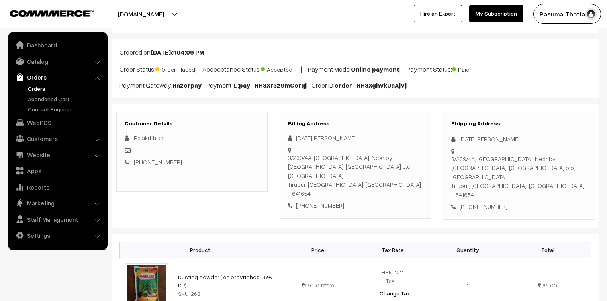
scroll to position [96, 0]
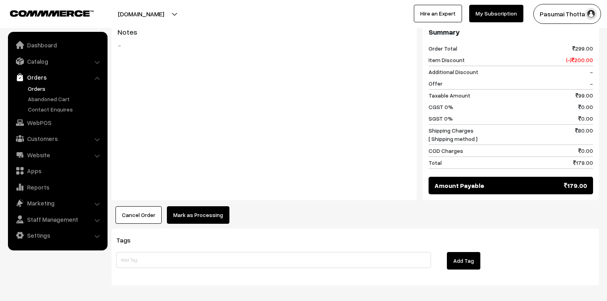
click at [187, 206] on button "Mark as Processing" at bounding box center [198, 215] width 63 height 18
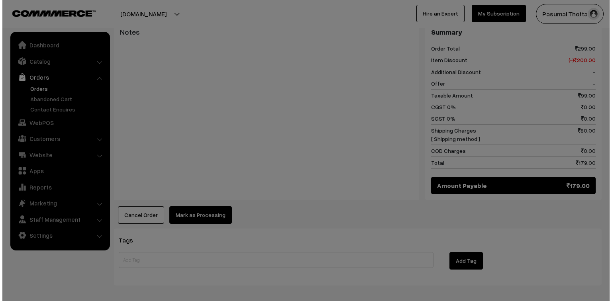
scroll to position [351, 0]
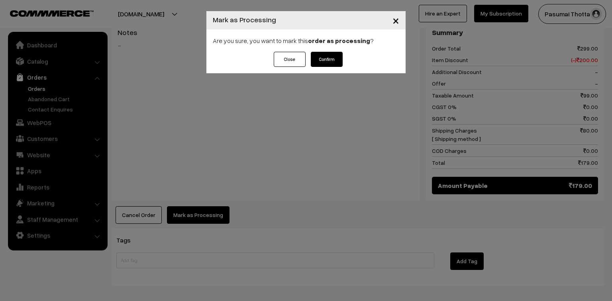
click at [335, 56] on button "Confirm" at bounding box center [327, 59] width 32 height 15
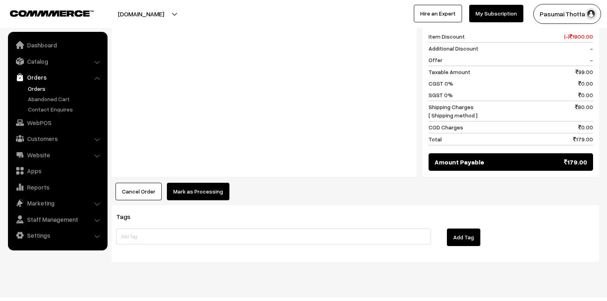
scroll to position [357, 0]
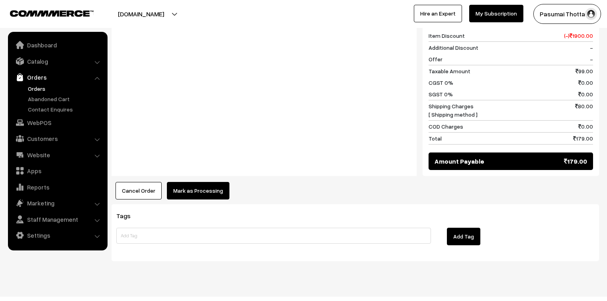
click at [203, 182] on button "Mark as Processing" at bounding box center [198, 191] width 63 height 18
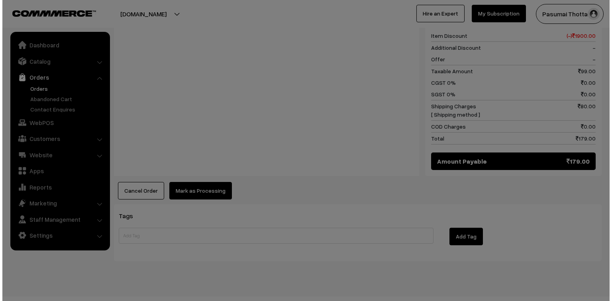
scroll to position [358, 0]
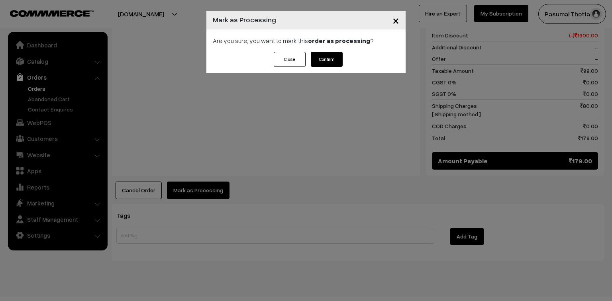
click at [328, 67] on div "Close Confirm" at bounding box center [305, 63] width 199 height 22
click at [327, 53] on button "Confirm" at bounding box center [327, 59] width 32 height 15
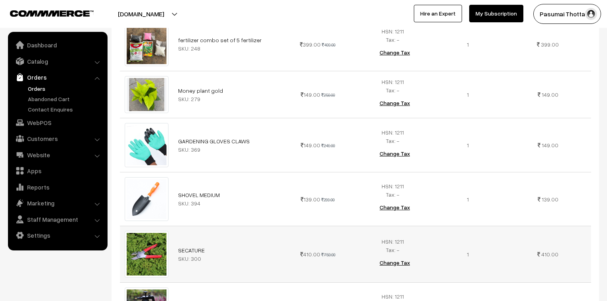
scroll to position [414, 0]
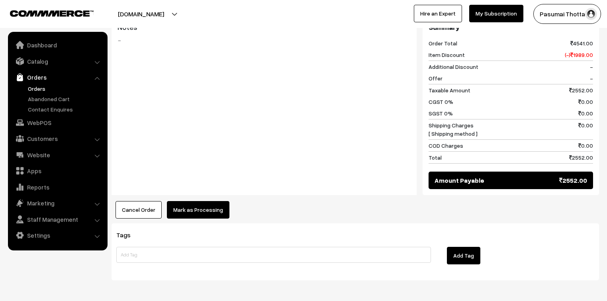
click at [211, 201] on button "Mark as Processing" at bounding box center [198, 210] width 63 height 18
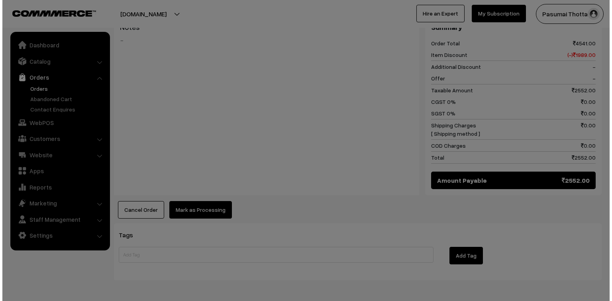
scroll to position [769, 0]
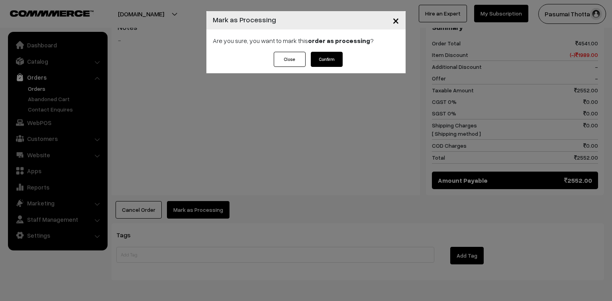
click at [336, 63] on button "Confirm" at bounding box center [327, 59] width 32 height 15
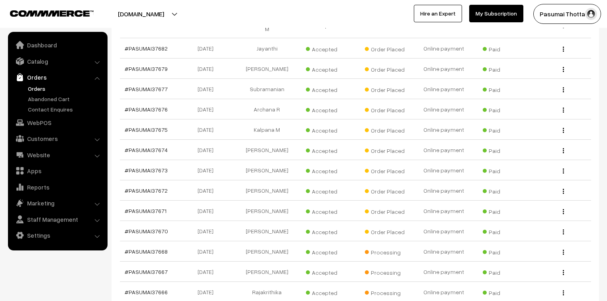
scroll to position [255, 0]
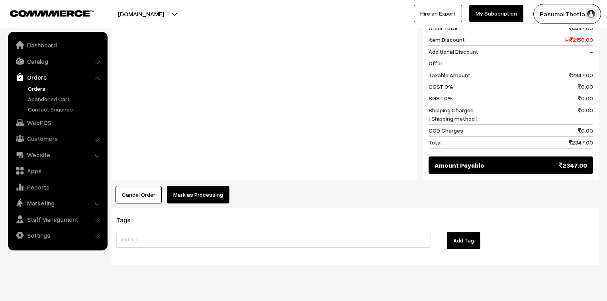
scroll to position [519, 0]
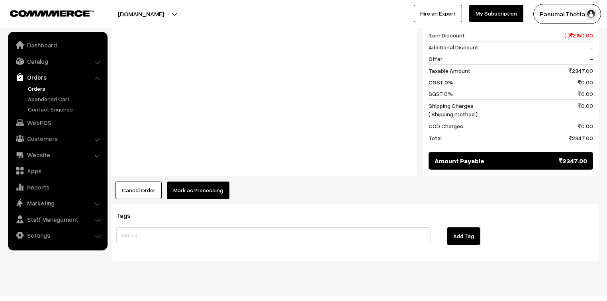
click at [179, 182] on button "Mark as Processing" at bounding box center [198, 191] width 63 height 18
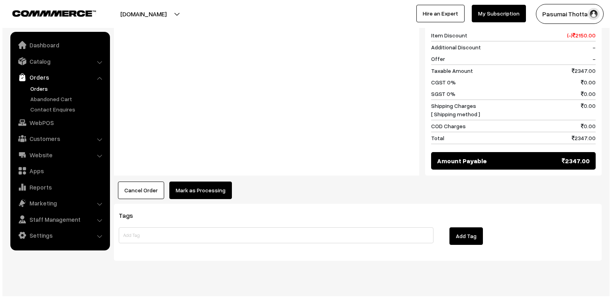
scroll to position [521, 0]
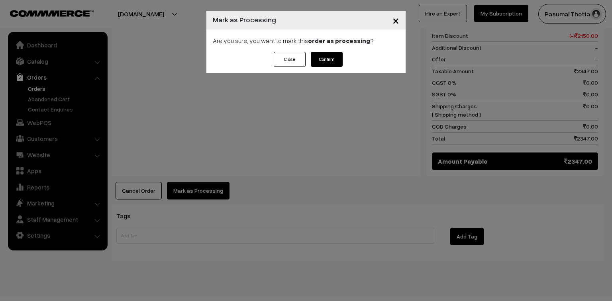
click at [325, 63] on button "Confirm" at bounding box center [327, 59] width 32 height 15
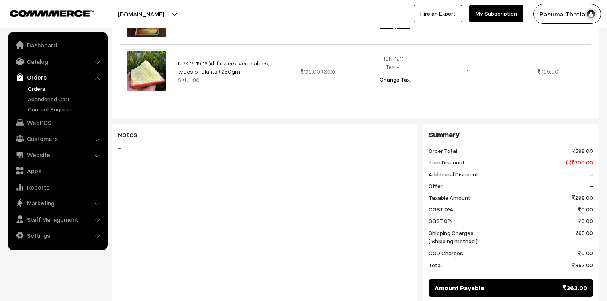
scroll to position [411, 0]
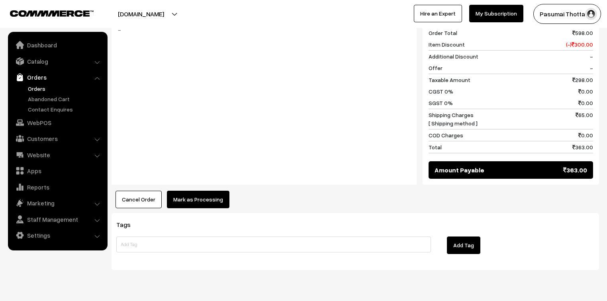
click at [206, 191] on button "Mark as Processing" at bounding box center [198, 200] width 63 height 18
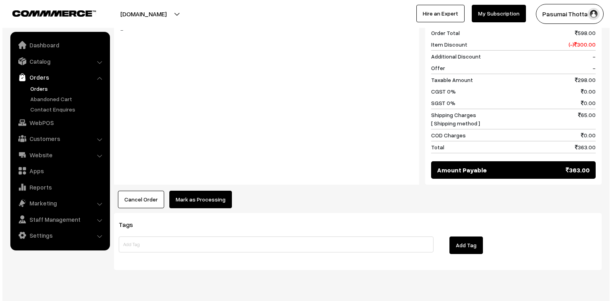
scroll to position [412, 0]
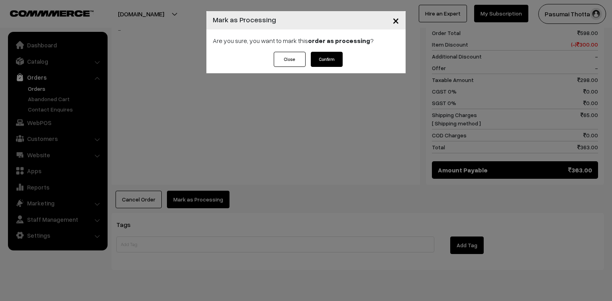
click at [310, 54] on div "Close Confirm" at bounding box center [306, 59] width 73 height 15
click at [330, 64] on button "Confirm" at bounding box center [327, 59] width 32 height 15
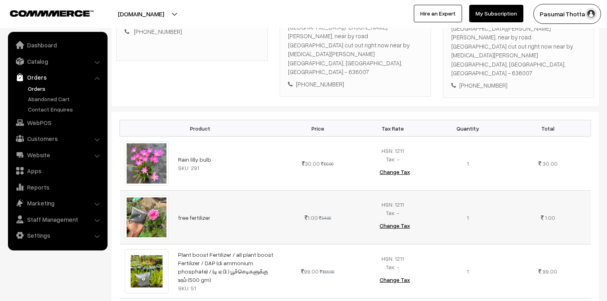
scroll to position [223, 0]
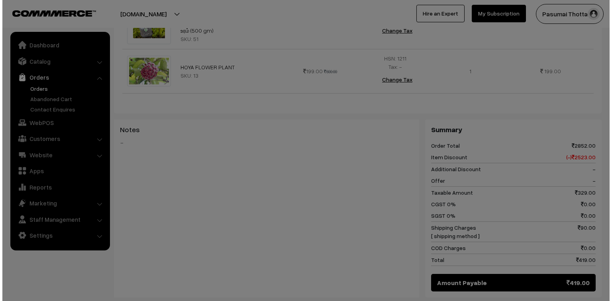
scroll to position [415, 0]
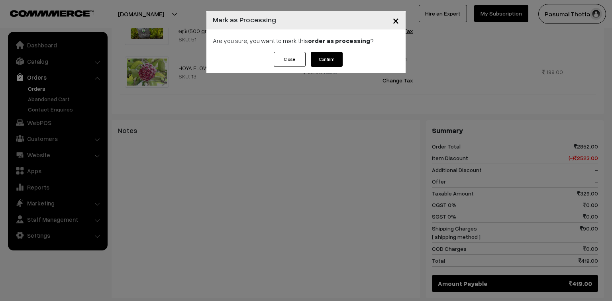
click at [337, 62] on button "Confirm" at bounding box center [327, 59] width 32 height 15
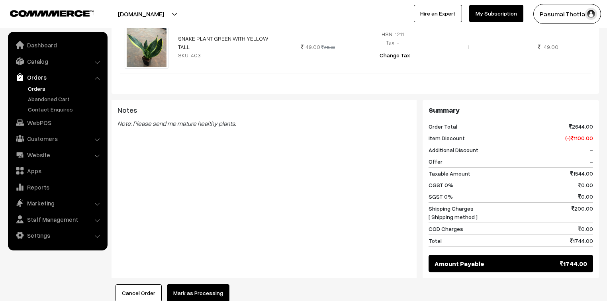
scroll to position [446, 0]
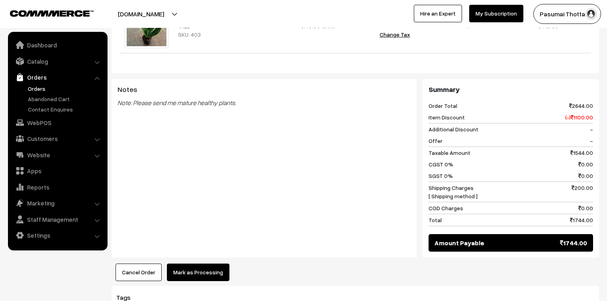
click at [206, 264] on button "Mark as Processing" at bounding box center [198, 273] width 63 height 18
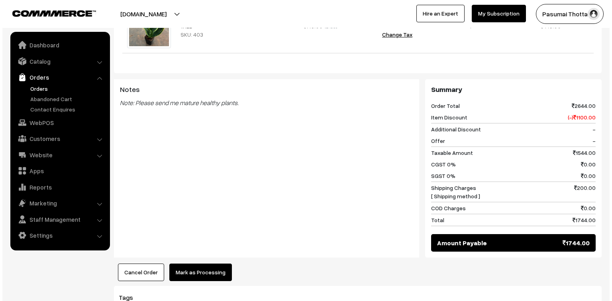
scroll to position [448, 0]
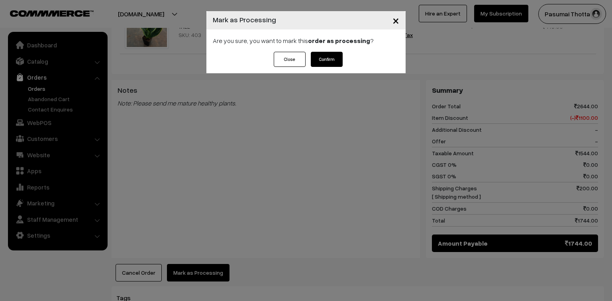
click at [324, 57] on button "Confirm" at bounding box center [327, 59] width 32 height 15
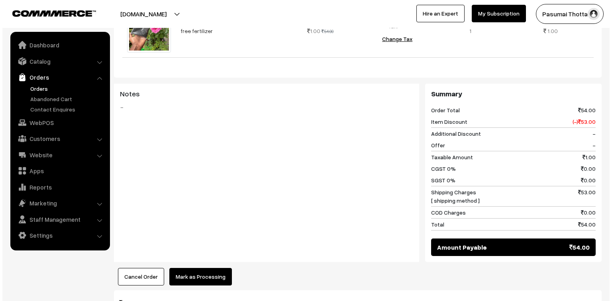
scroll to position [319, 0]
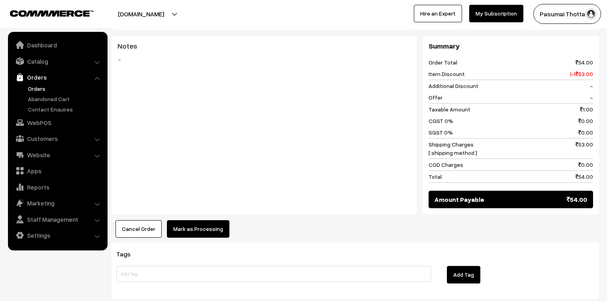
click at [212, 221] on button "Mark as Processing" at bounding box center [198, 229] width 63 height 18
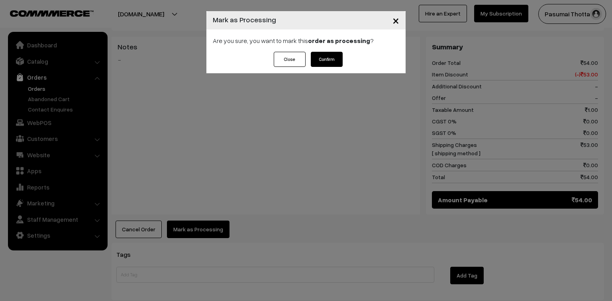
click at [319, 56] on button "Confirm" at bounding box center [327, 59] width 32 height 15
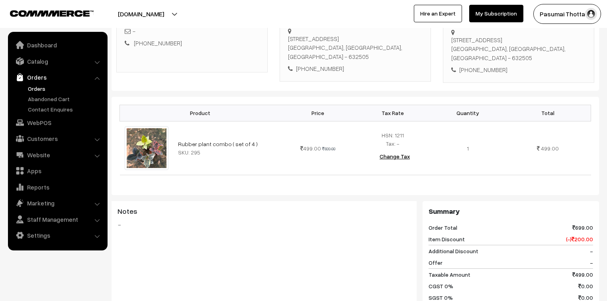
scroll to position [223, 0]
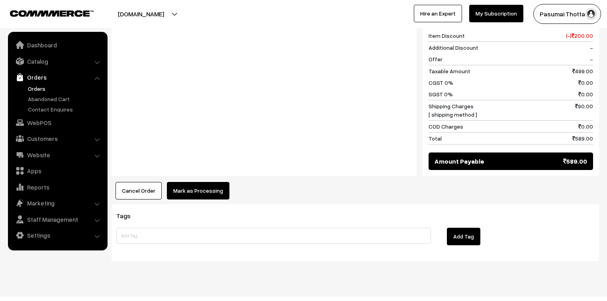
click at [189, 182] on button "Mark as Processing" at bounding box center [198, 191] width 63 height 18
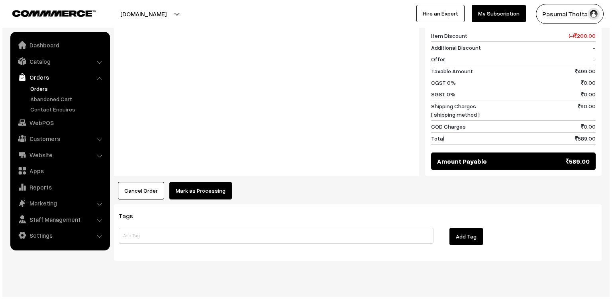
scroll to position [358, 0]
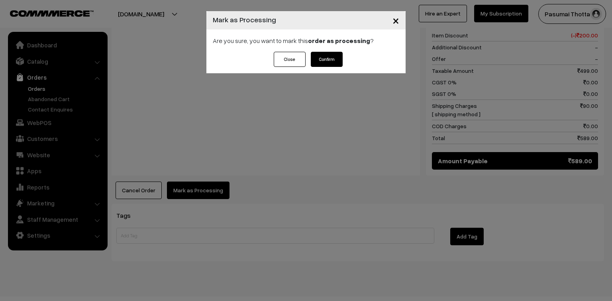
click at [329, 49] on div "Are you sure, you want to mark this order as processing ?" at bounding box center [305, 40] width 199 height 22
click at [329, 56] on button "Confirm" at bounding box center [327, 59] width 32 height 15
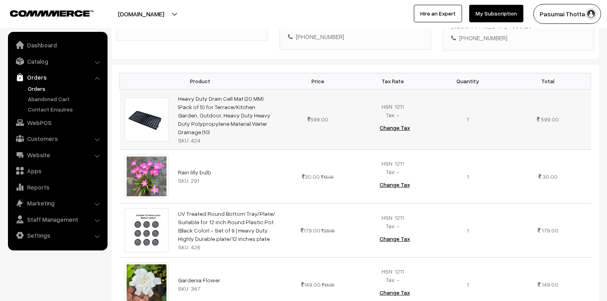
scroll to position [127, 0]
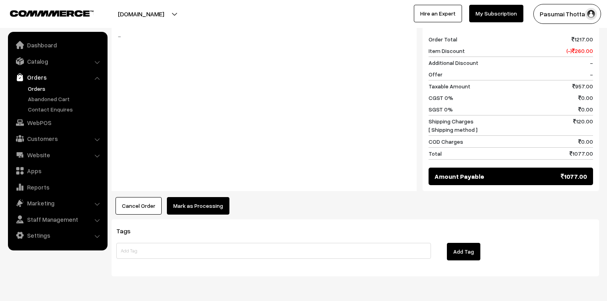
click at [212, 198] on button "Mark as Processing" at bounding box center [198, 206] width 63 height 18
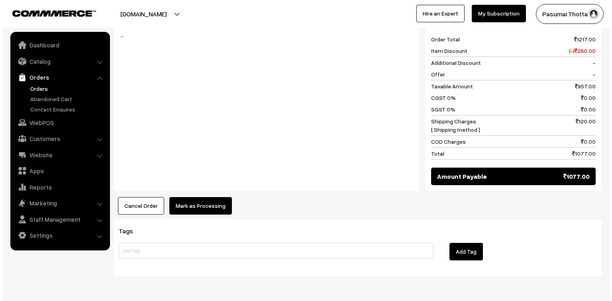
scroll to position [512, 0]
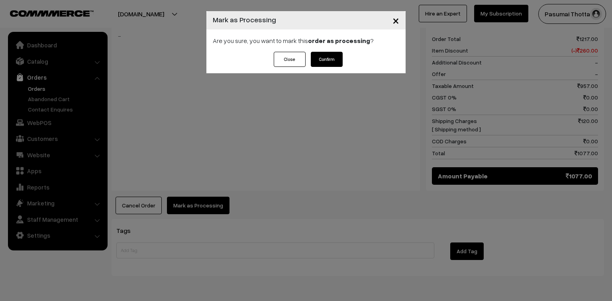
click at [331, 62] on button "Confirm" at bounding box center [327, 59] width 32 height 15
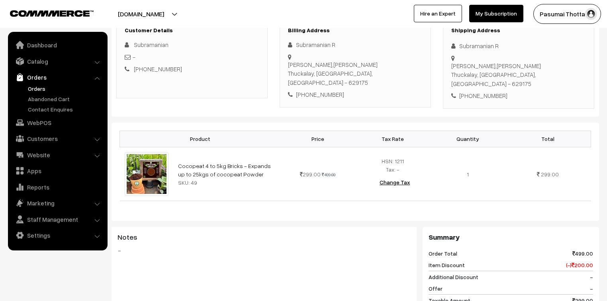
scroll to position [96, 0]
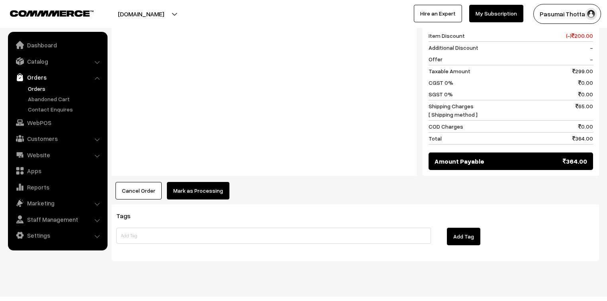
click at [207, 182] on button "Mark as Processing" at bounding box center [198, 191] width 63 height 18
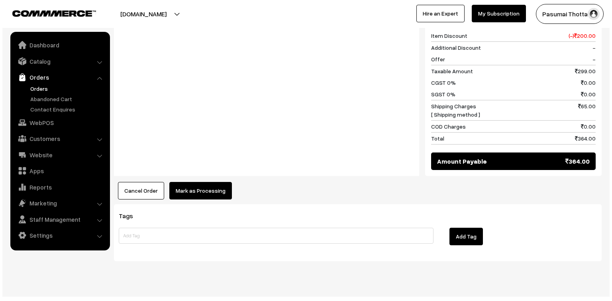
scroll to position [358, 0]
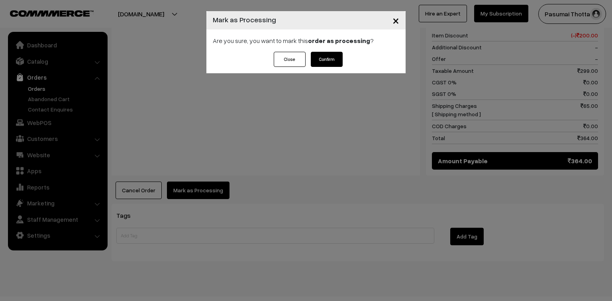
click at [315, 54] on button "Confirm" at bounding box center [327, 59] width 32 height 15
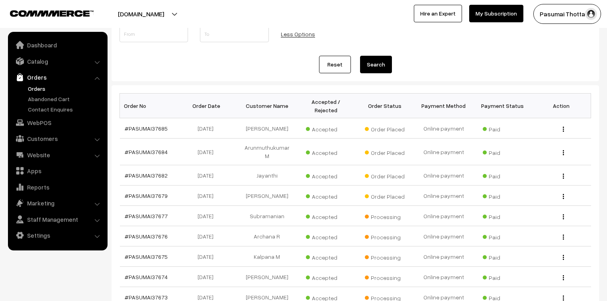
scroll to position [127, 0]
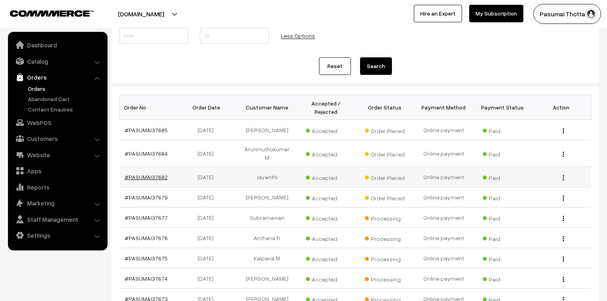
drag, startPoint x: 163, startPoint y: 157, endPoint x: 162, endPoint y: 162, distance: 4.9
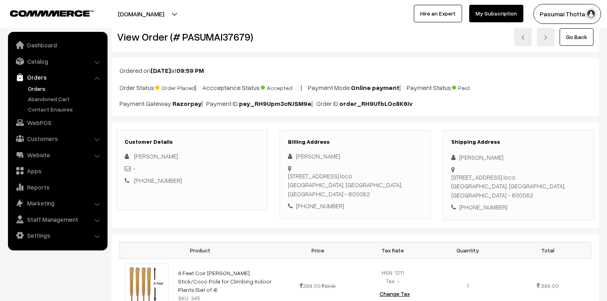
scroll to position [32, 0]
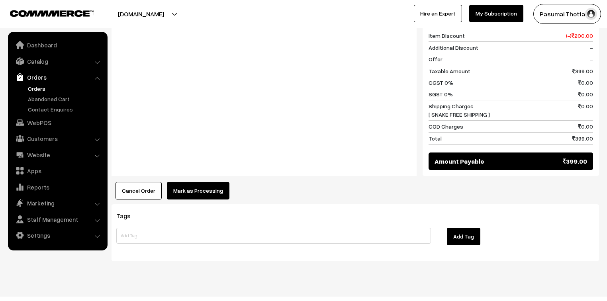
click at [195, 182] on button "Mark as Processing" at bounding box center [198, 191] width 63 height 18
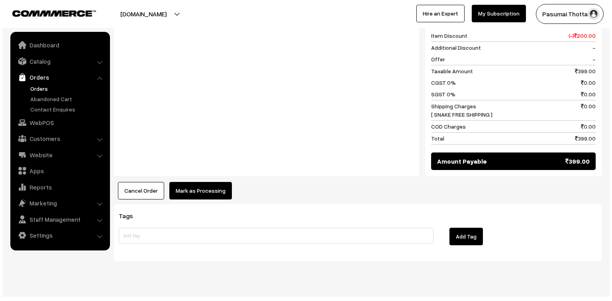
scroll to position [358, 0]
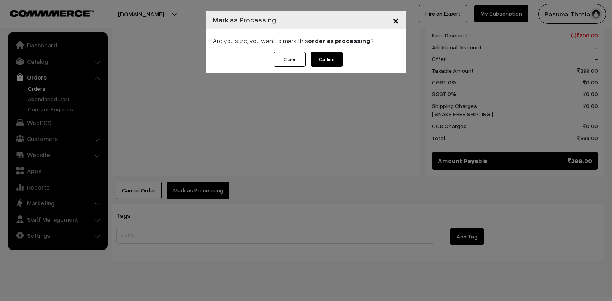
click at [320, 57] on button "Confirm" at bounding box center [327, 59] width 32 height 15
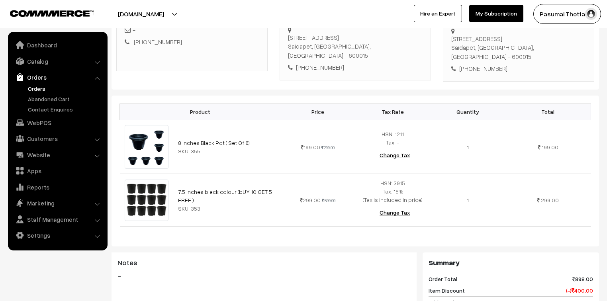
scroll to position [64, 0]
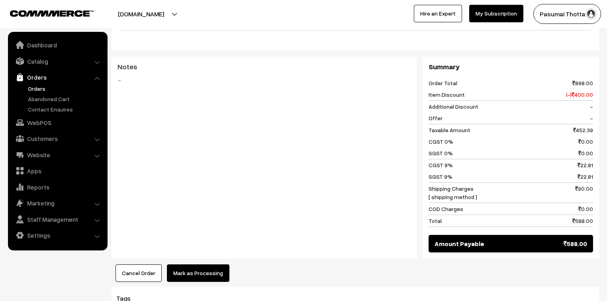
click at [206, 264] on button "Mark as Processing" at bounding box center [198, 273] width 63 height 18
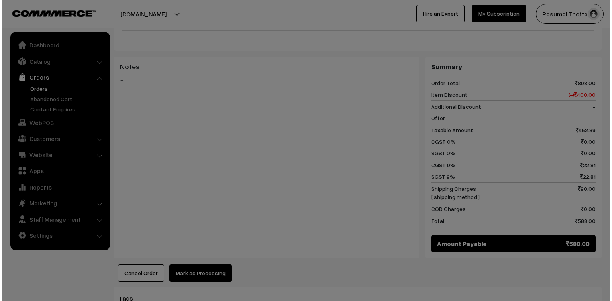
scroll to position [350, 0]
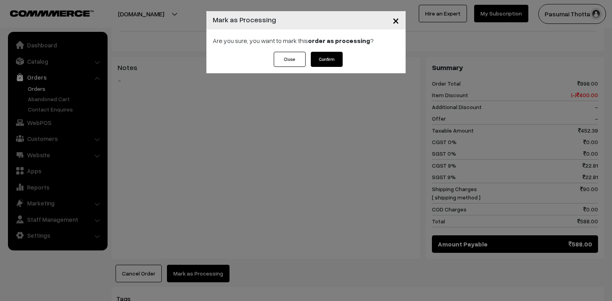
click at [324, 57] on button "Confirm" at bounding box center [327, 59] width 32 height 15
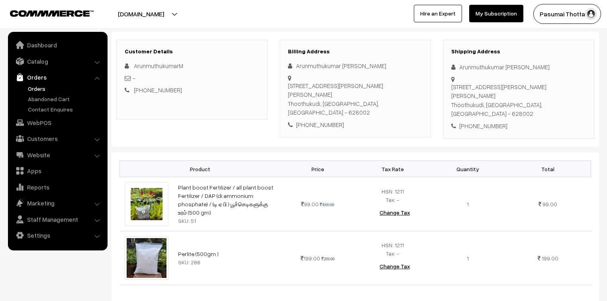
scroll to position [191, 0]
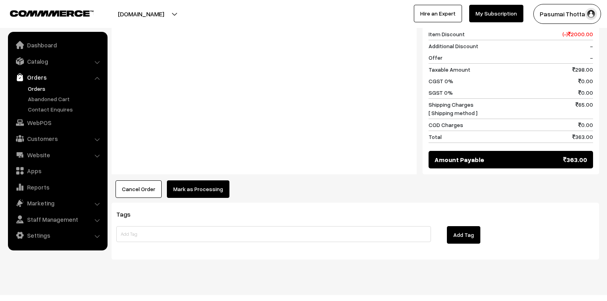
click at [193, 180] on button "Mark as Processing" at bounding box center [198, 189] width 63 height 18
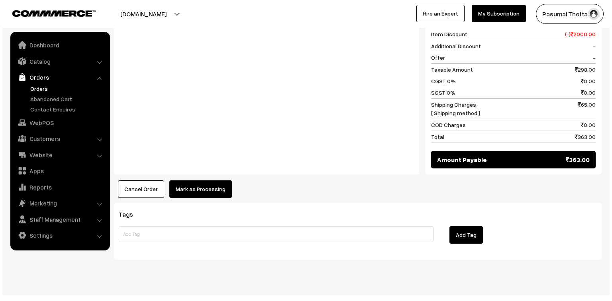
scroll to position [422, 0]
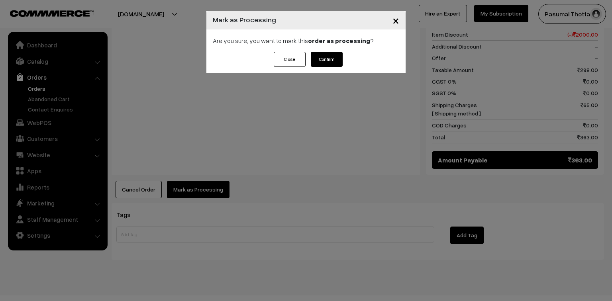
click at [341, 63] on button "Confirm" at bounding box center [327, 59] width 32 height 15
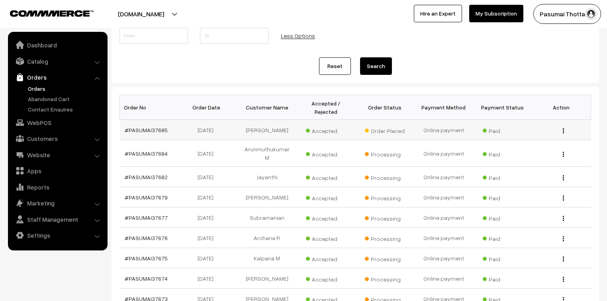
scroll to position [127, 0]
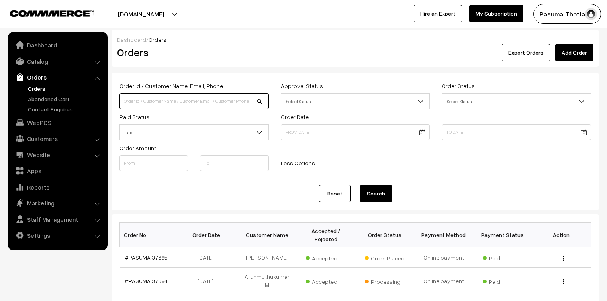
click at [153, 102] on input at bounding box center [193, 101] width 149 height 16
type input "37667"
click at [360, 185] on button "Search" at bounding box center [376, 194] width 32 height 18
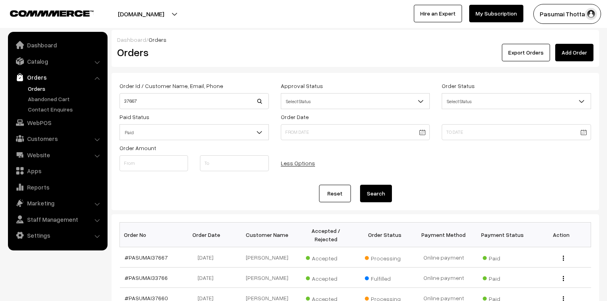
click at [35, 87] on link "Orders" at bounding box center [65, 88] width 79 height 8
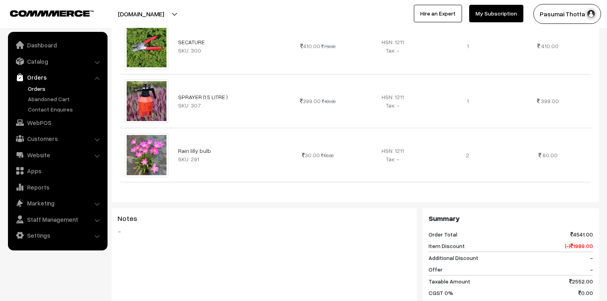
scroll to position [571, 0]
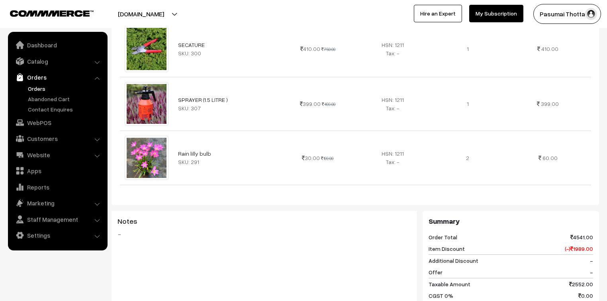
click at [256, 131] on td "Rain lilly bulb SKU: 291" at bounding box center [226, 158] width 107 height 54
drag, startPoint x: 0, startPoint y: 0, endPoint x: 256, endPoint y: 123, distance: 284.4
click at [256, 131] on td "Rain lilly bulb SKU: 291" at bounding box center [226, 158] width 107 height 54
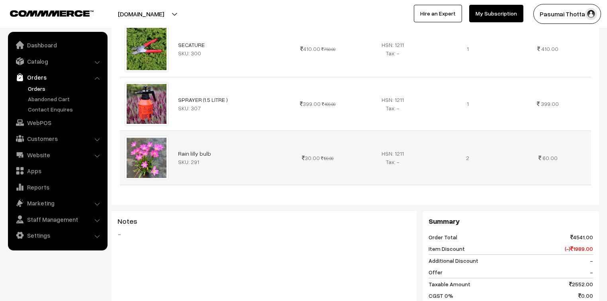
click at [256, 131] on td "Rain lilly bulb SKU: 291" at bounding box center [226, 158] width 107 height 54
click at [234, 194] on div "Product Price Tax Rate Quantity Total Rubber plant (medium size ) SKU: 294 149.…" at bounding box center [355, 45] width 487 height 733
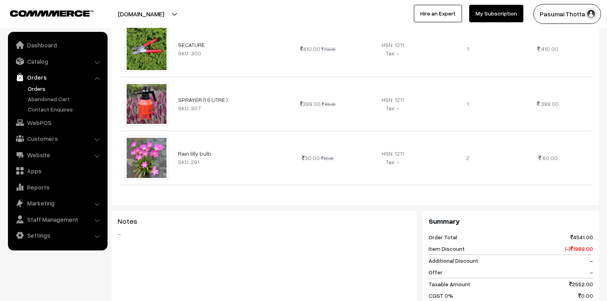
click at [234, 194] on div "Product Price Tax Rate Quantity Total Rubber plant (medium size ) SKU: 294 149.…" at bounding box center [355, 45] width 487 height 733
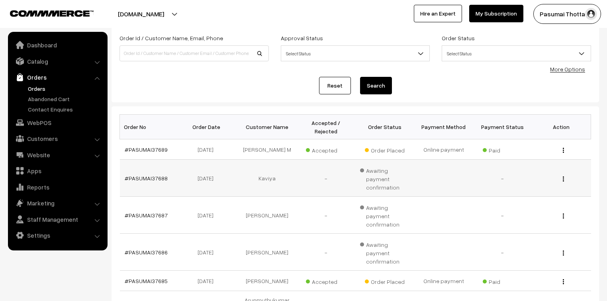
scroll to position [96, 0]
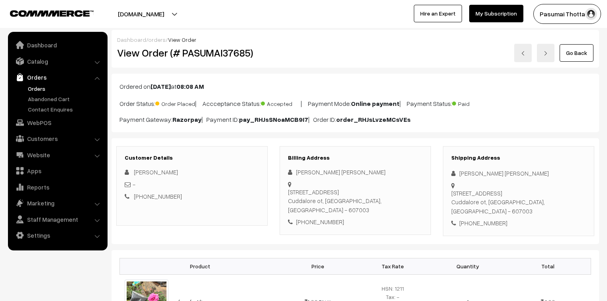
scroll to position [96, 0]
